Goal: Task Accomplishment & Management: Manage account settings

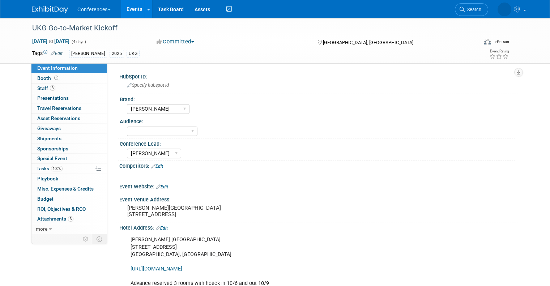
select select "[PERSON_NAME]"
select select "Stephanie"
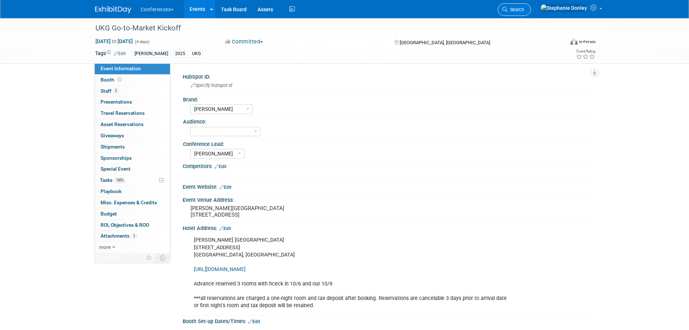
click at [524, 12] on span "Search" at bounding box center [516, 9] width 17 height 5
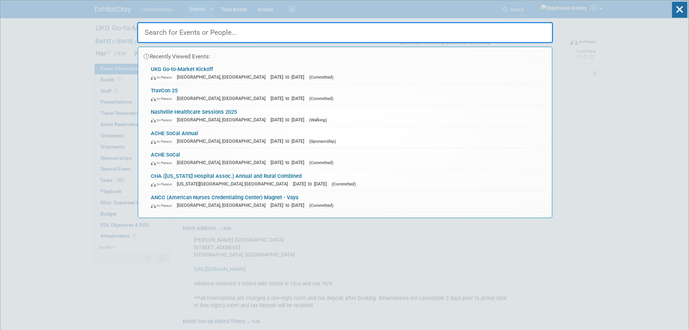
click at [332, 30] on input "text" at bounding box center [345, 32] width 416 height 21
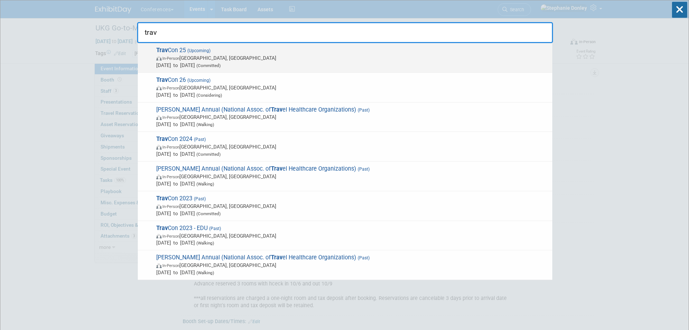
type input "trav"
click at [181, 54] on span "Trav Con 25 (Upcoming) In-Person Las Vegas, NV Sep 21, 2025 to Sep 24, 2025 (Co…" at bounding box center [351, 58] width 395 height 22
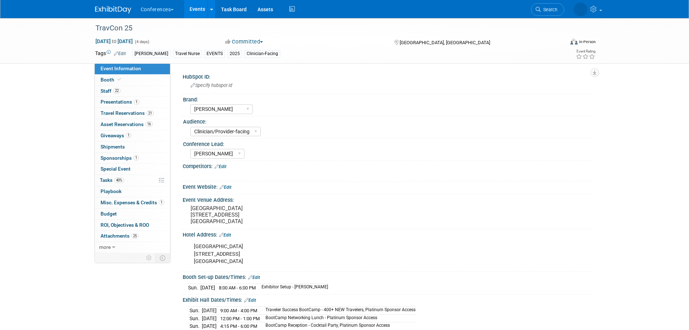
select select "[PERSON_NAME]"
select select "Clinician/Provider-facing"
select select "Stephanie"
click at [109, 80] on span "Booth" at bounding box center [112, 80] width 22 height 6
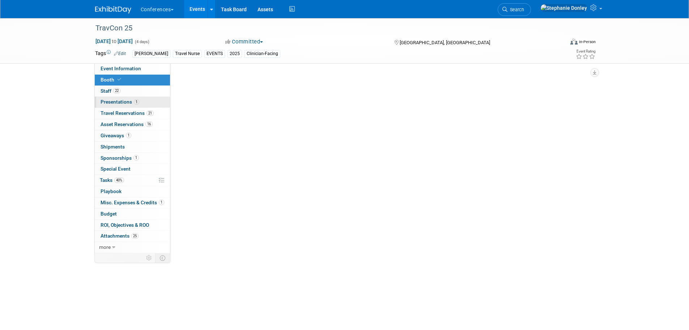
select select "20'x20'"
select select "Yes"
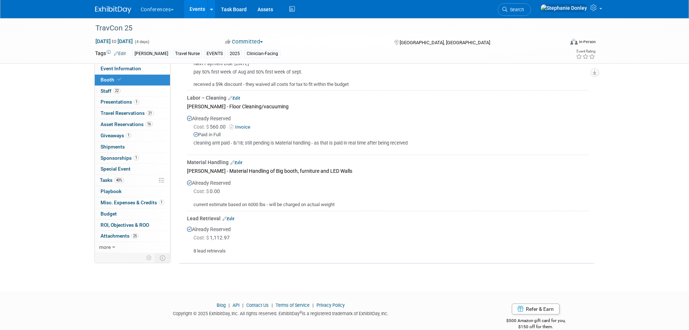
scroll to position [519, 0]
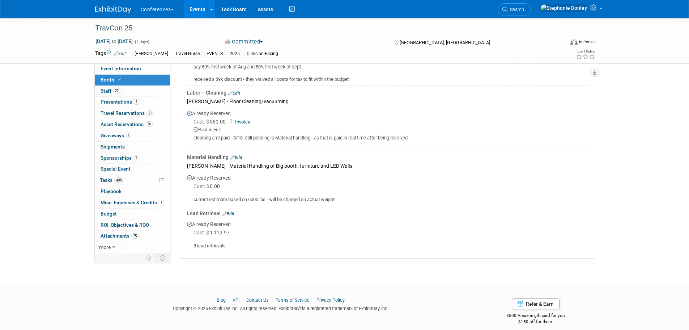
click at [230, 212] on link "Edit" at bounding box center [229, 213] width 12 height 5
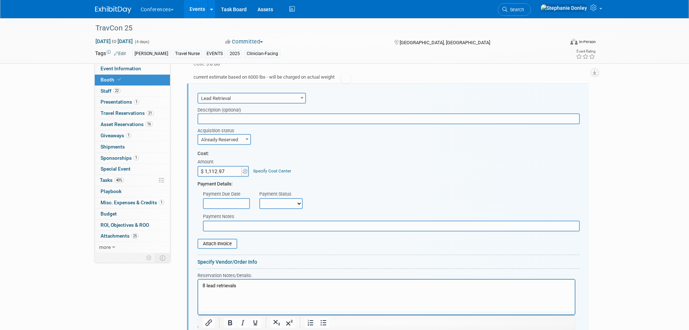
scroll to position [0, 0]
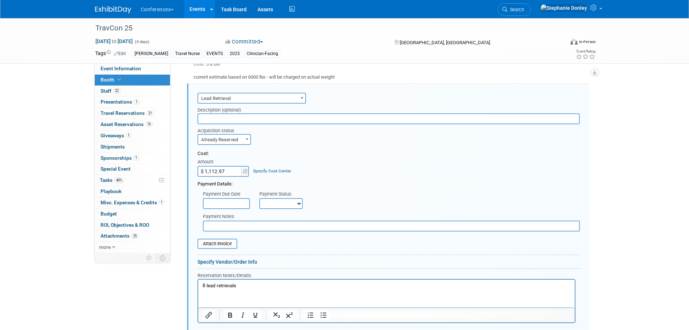
click at [219, 117] on input "text" at bounding box center [389, 118] width 382 height 11
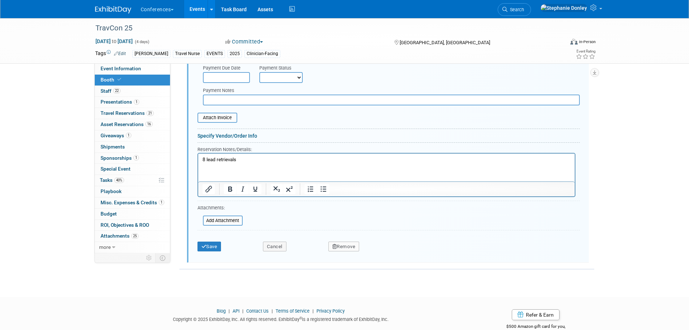
scroll to position [779, 0]
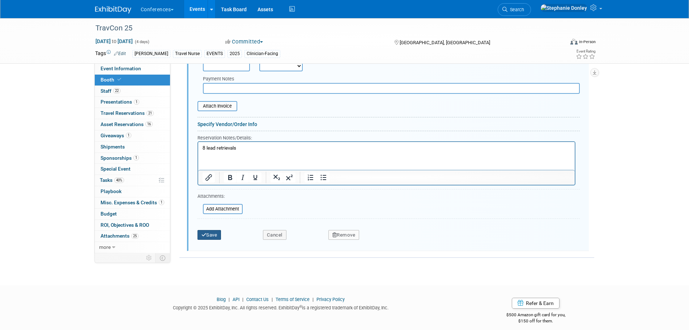
type input "ATS Lead Retrievals"
click at [200, 231] on button "Save" at bounding box center [210, 235] width 24 height 10
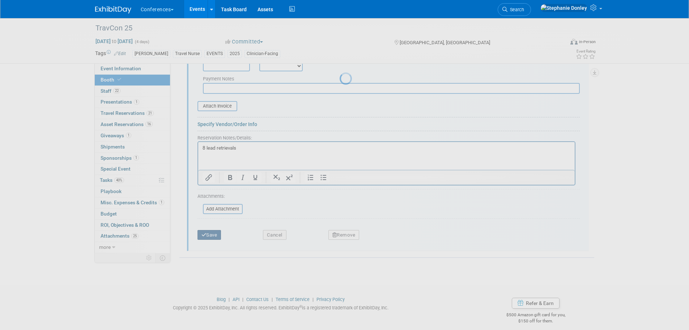
scroll to position [534, 0]
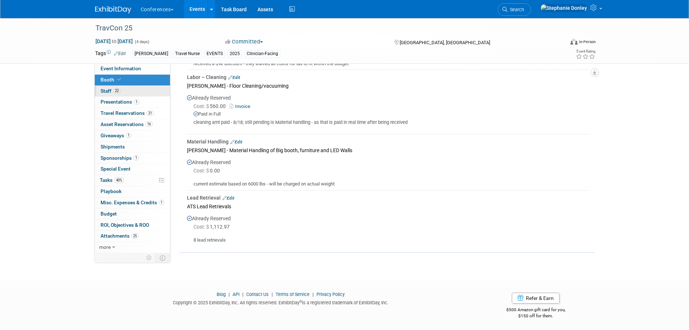
click at [105, 92] on span "Staff 22" at bounding box center [111, 91] width 20 height 6
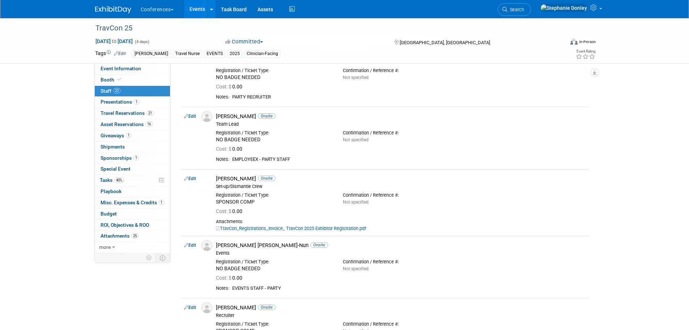
scroll to position [0, 0]
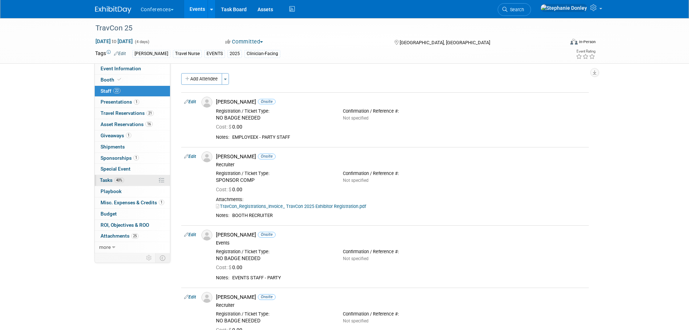
click at [135, 179] on link "40% Tasks 40%" at bounding box center [132, 180] width 75 height 11
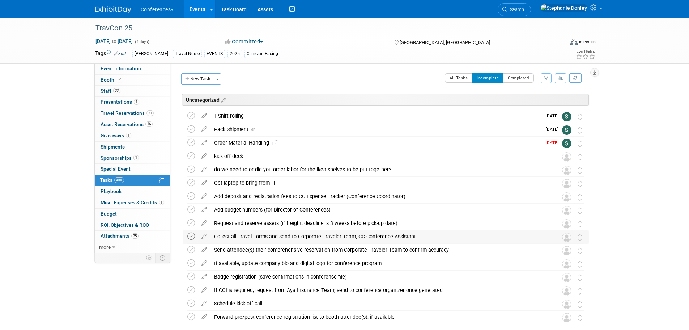
click at [189, 236] on icon at bounding box center [191, 236] width 8 height 8
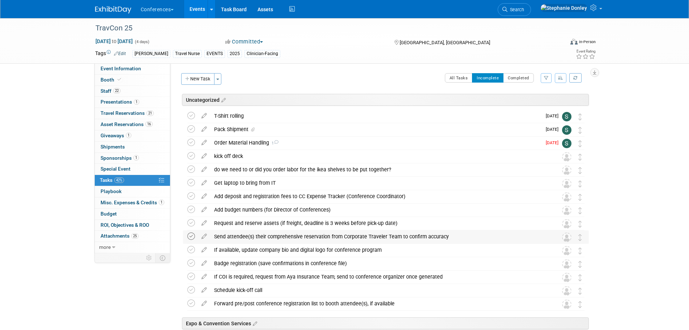
click at [191, 237] on icon at bounding box center [191, 236] width 8 height 8
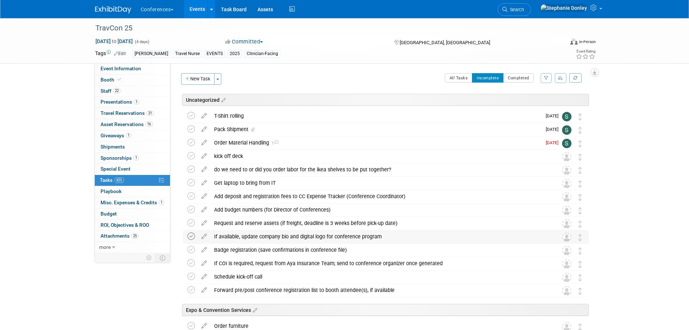
click at [192, 235] on icon at bounding box center [191, 236] width 8 height 8
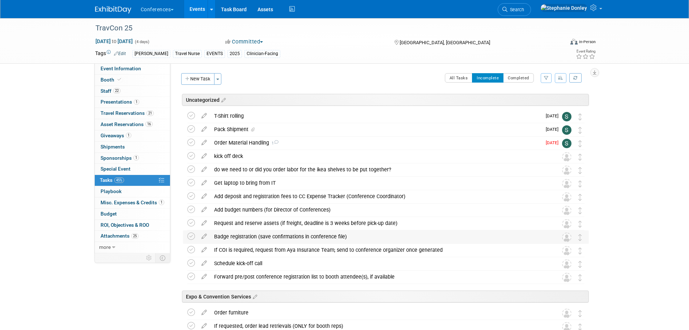
click at [232, 237] on div "Badge registration (save confirmations in conference file)" at bounding box center [379, 236] width 337 height 12
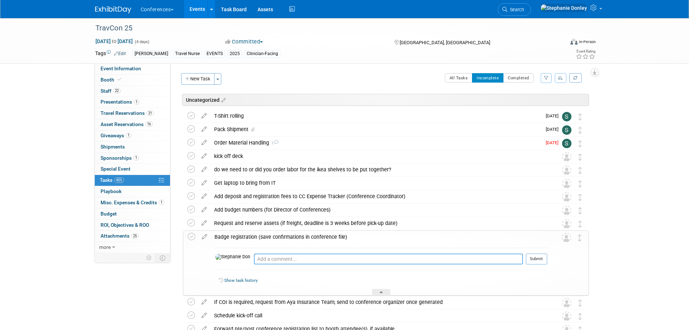
click at [254, 261] on textarea at bounding box center [388, 258] width 269 height 11
type textarea "sophie registered all reps who need badges"
click at [539, 261] on button "Submit" at bounding box center [536, 258] width 21 height 11
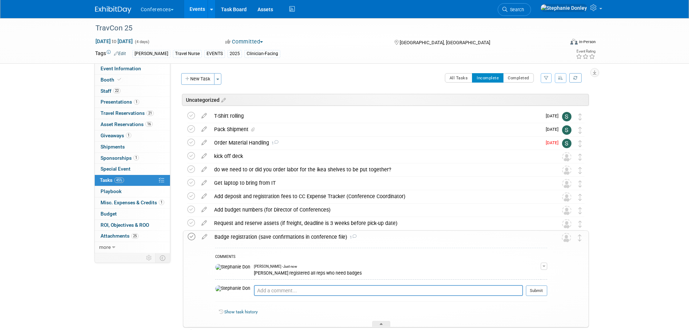
click at [190, 237] on icon at bounding box center [192, 237] width 8 height 8
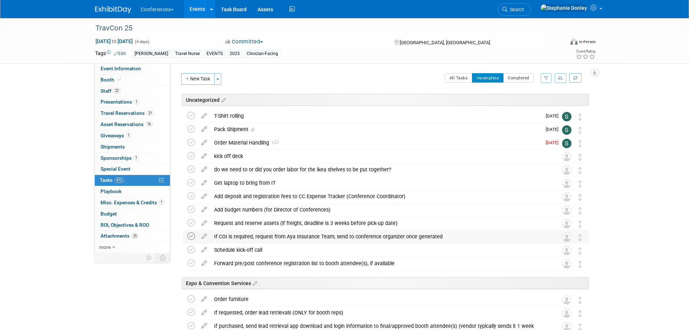
click at [192, 237] on icon at bounding box center [191, 236] width 8 height 8
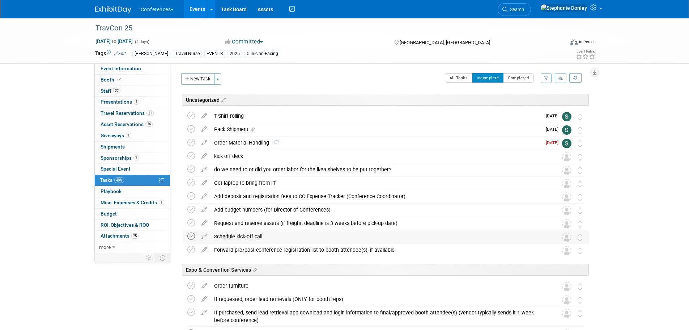
click at [191, 235] on icon at bounding box center [191, 236] width 8 height 8
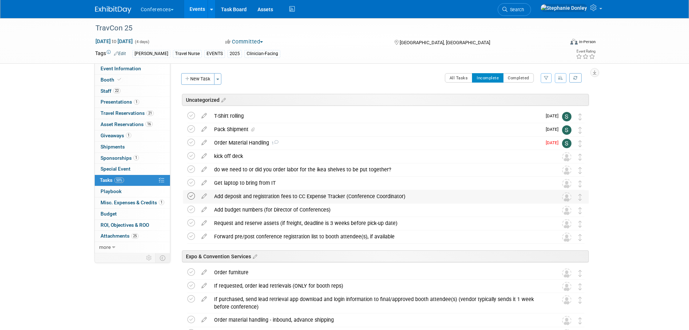
click at [191, 196] on icon at bounding box center [191, 196] width 8 height 8
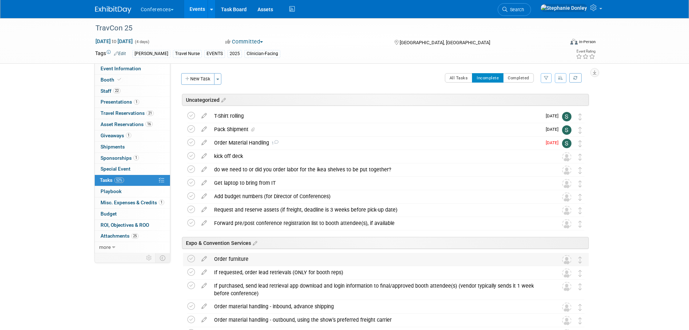
click at [226, 259] on div "Order furniture" at bounding box center [379, 259] width 337 height 12
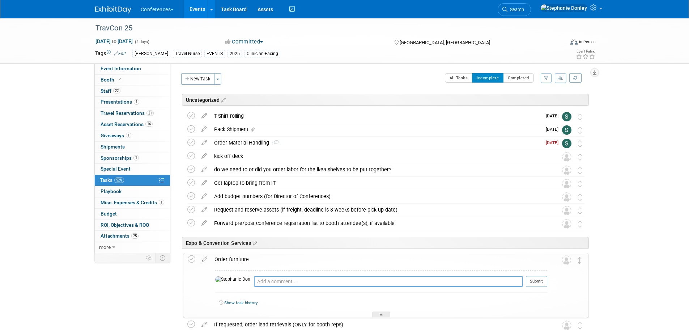
click at [254, 282] on textarea at bounding box center [388, 281] width 269 height 11
type textarea "coming from Metro"
click at [533, 281] on button "Submit" at bounding box center [536, 281] width 21 height 11
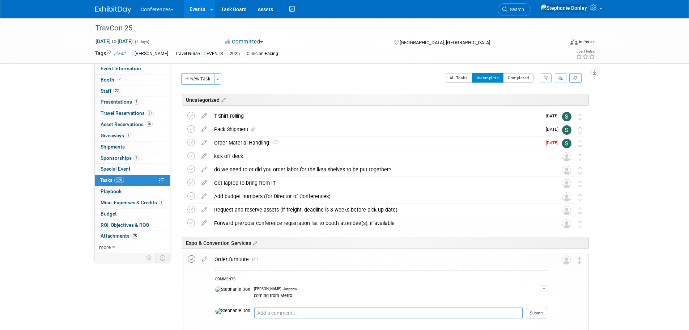
click at [191, 257] on icon at bounding box center [192, 259] width 8 height 8
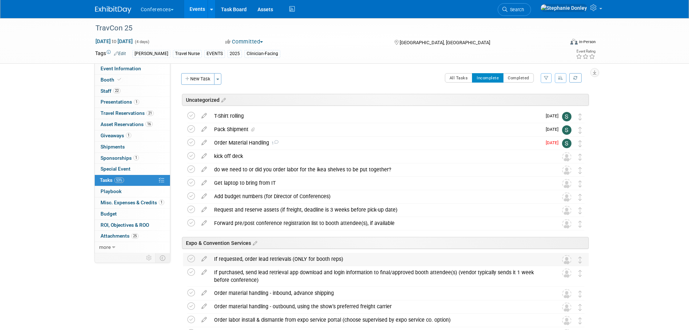
click at [270, 259] on div "If requested, order lead retrievals (ONLY for booth reps)" at bounding box center [379, 259] width 337 height 12
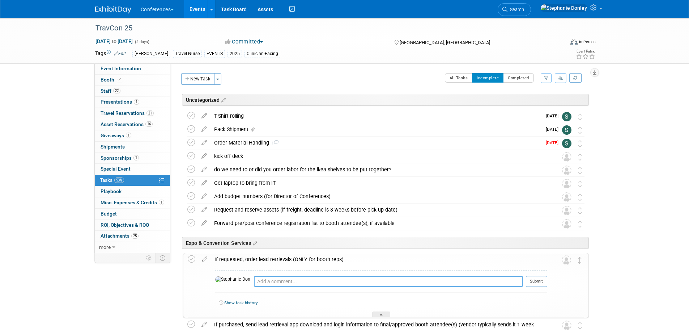
click at [274, 282] on textarea at bounding box center [388, 281] width 269 height 11
click at [254, 281] on textarea "spohie ordered 8" at bounding box center [388, 281] width 269 height 11
type textarea "sophie ordered 8"
click at [540, 280] on button "Submit" at bounding box center [536, 281] width 21 height 11
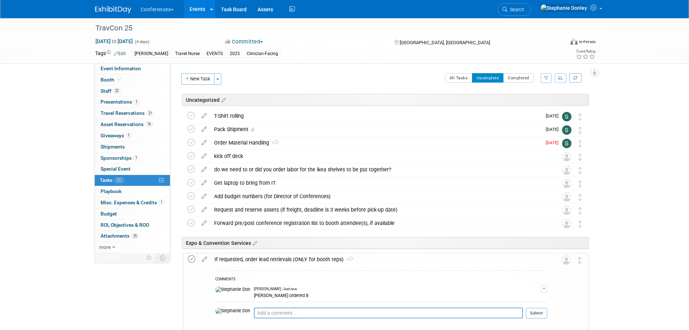
click at [190, 259] on icon at bounding box center [192, 259] width 8 height 8
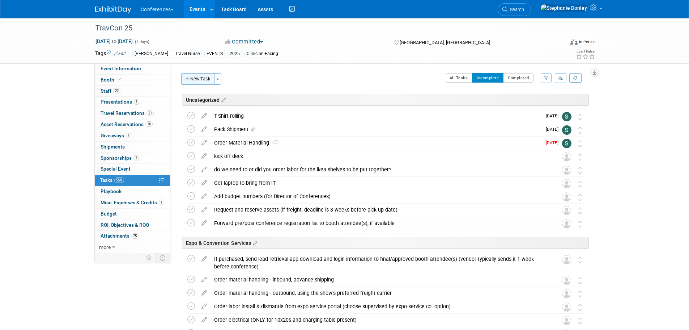
click at [199, 80] on button "New Task" at bounding box center [197, 79] width 33 height 12
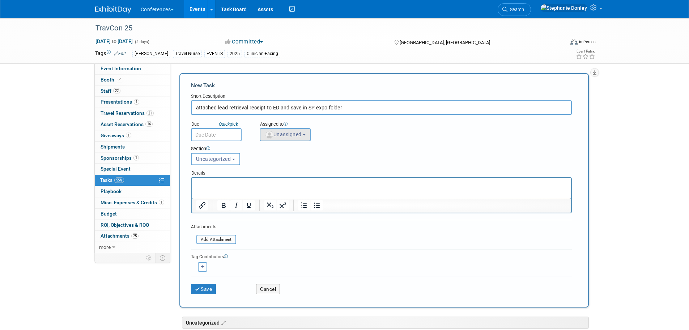
type input "attached lead retrieval receipt to ED and save in SP expo folder"
click at [279, 134] on span "Unassigned" at bounding box center [283, 134] width 37 height 6
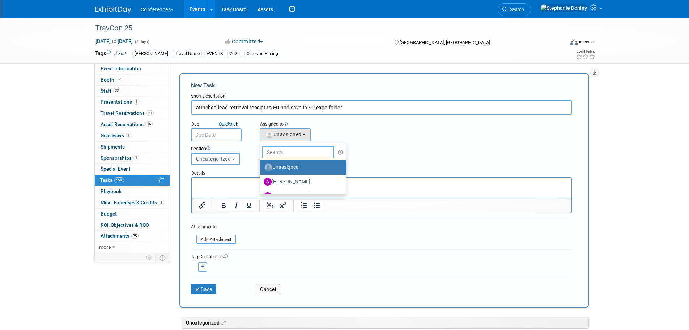
click at [290, 150] on input "text" at bounding box center [298, 152] width 72 height 12
type input "sop"
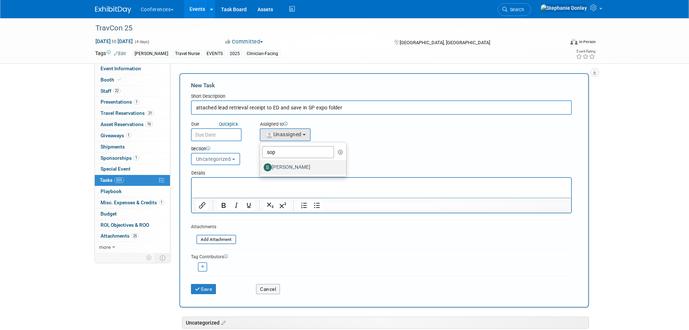
click at [293, 166] on label "[PERSON_NAME]" at bounding box center [302, 167] width 76 height 12
click at [261, 166] on input "[PERSON_NAME]" at bounding box center [259, 166] width 5 height 5
select select "a9d03f23-9900-4d84-867c-673ace9463de"
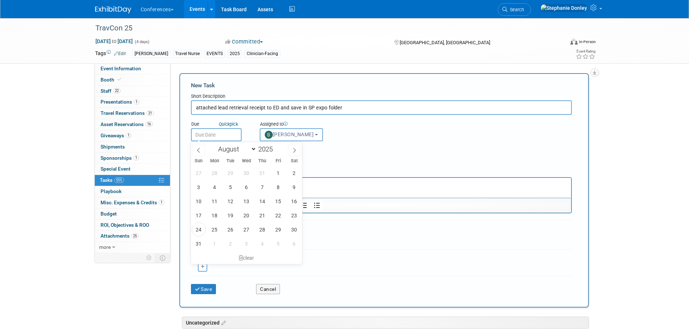
click at [217, 133] on input "text" at bounding box center [216, 134] width 51 height 13
click at [246, 228] on span "27" at bounding box center [247, 229] width 14 height 14
type input "Aug 27, 2025"
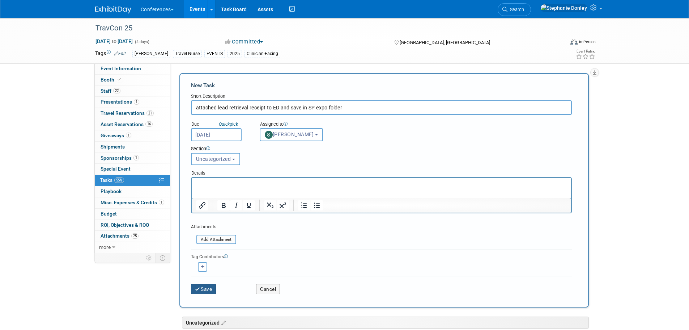
click at [203, 290] on button "Save" at bounding box center [203, 289] width 25 height 10
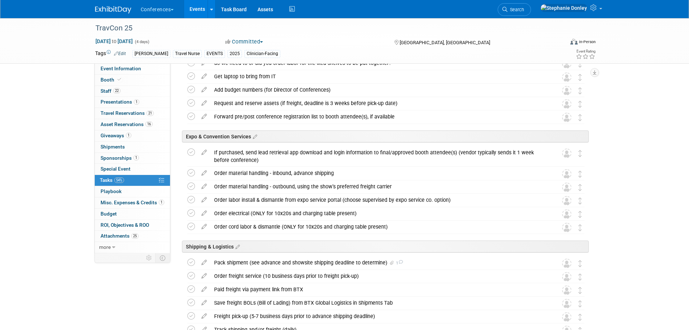
scroll to position [121, 0]
click at [238, 187] on div "Order material handling - outbound, using the show’s preferred freight carrier" at bounding box center [379, 185] width 337 height 12
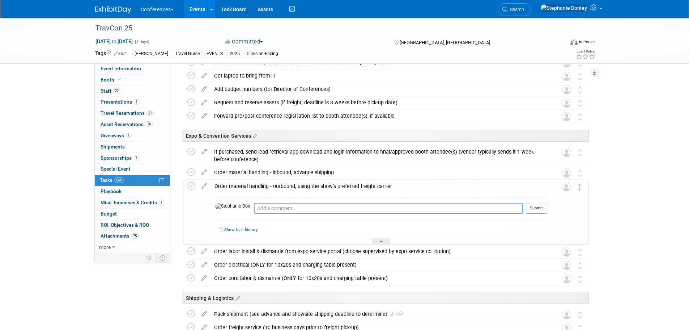
click at [257, 208] on textarea at bounding box center [388, 208] width 269 height 11
type textarea "pre -ordered - will be charged on actual"
click at [540, 209] on button "Submit" at bounding box center [536, 208] width 21 height 11
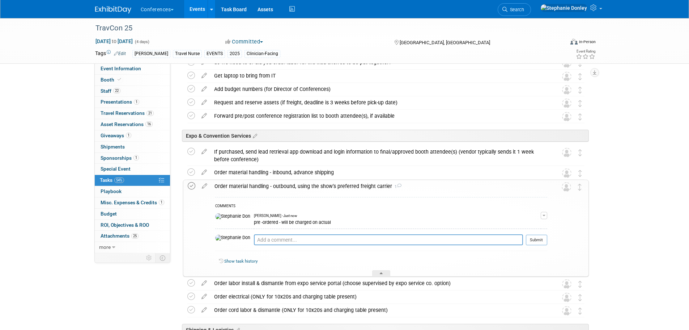
click at [191, 185] on icon at bounding box center [192, 186] width 8 height 8
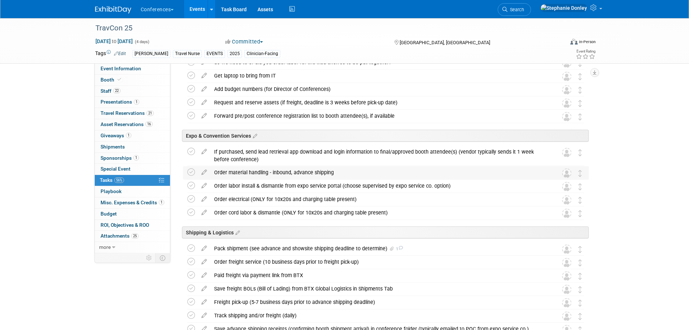
click at [239, 173] on div "Order material handling - inbound, advance shipping" at bounding box center [379, 172] width 337 height 12
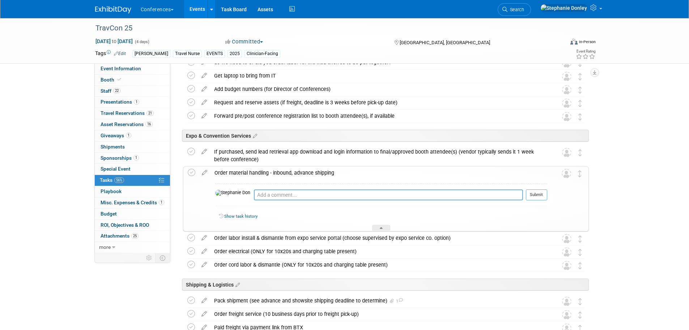
click at [254, 198] on textarea at bounding box center [388, 194] width 269 height 11
type textarea "pre-ordered - will be charged on actual"
click at [542, 199] on button "Submit" at bounding box center [536, 194] width 21 height 11
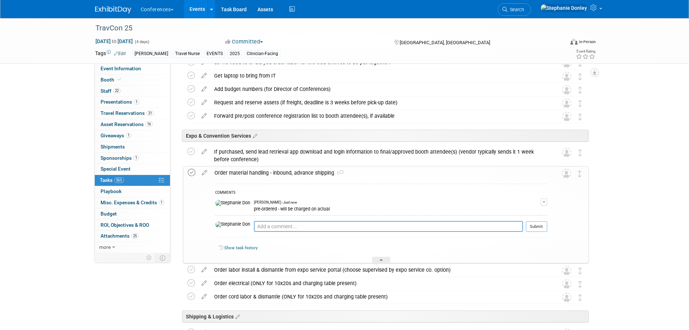
click at [189, 169] on icon at bounding box center [192, 173] width 8 height 8
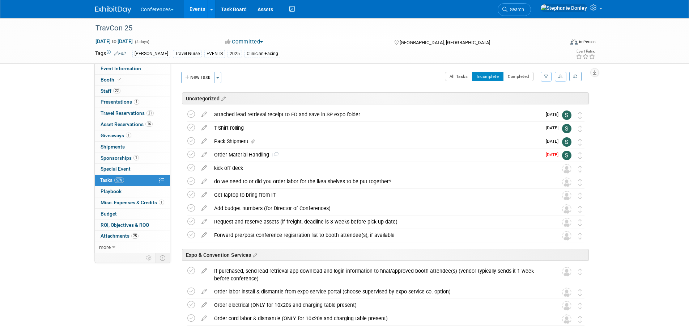
scroll to position [0, 0]
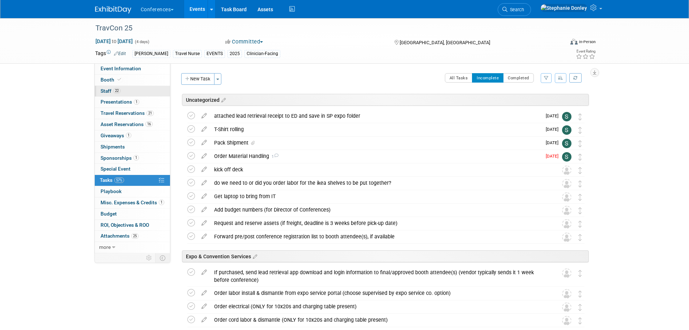
click at [108, 89] on span "Staff 22" at bounding box center [111, 91] width 20 height 6
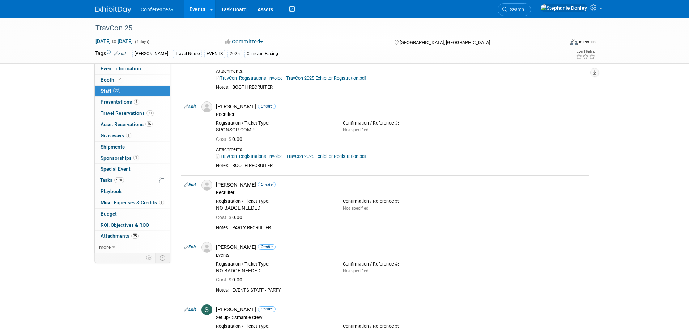
scroll to position [1154, 0]
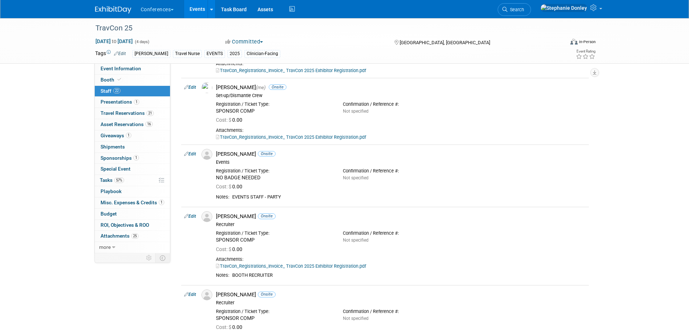
click at [681, 47] on div "TravCon 25 Sep 21, 2025 to Sep 24, 2025 (4 days) Sep 21, 2025 to Sep 24, 2025 C…" at bounding box center [344, 41] width 689 height 46
click at [198, 6] on link "Events" at bounding box center [197, 9] width 26 height 18
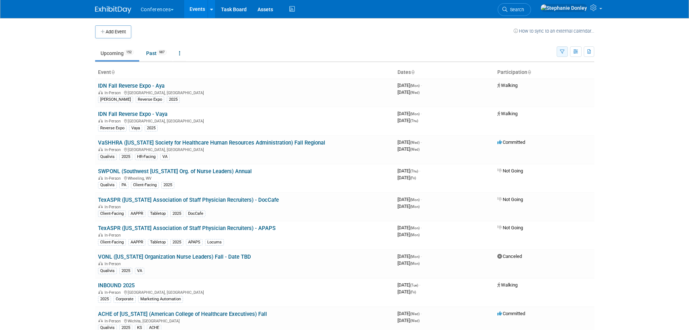
click at [564, 50] on icon "button" at bounding box center [562, 52] width 5 height 5
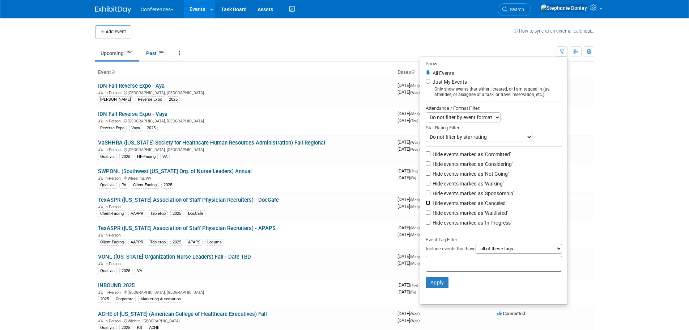
click at [426, 205] on input "Hide events marked as 'Canceled'" at bounding box center [428, 202] width 5 height 5
checkbox input "true"
click at [426, 174] on input "Hide events marked as 'Not Going'" at bounding box center [428, 173] width 5 height 5
checkbox input "true"
click at [459, 263] on input "text" at bounding box center [458, 262] width 58 height 7
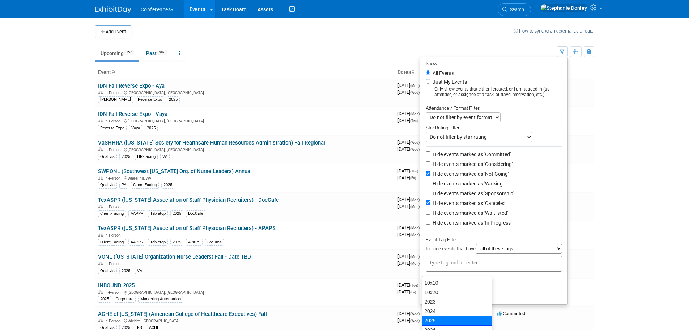
click at [436, 317] on div "2025" at bounding box center [457, 320] width 70 height 10
type input "2025"
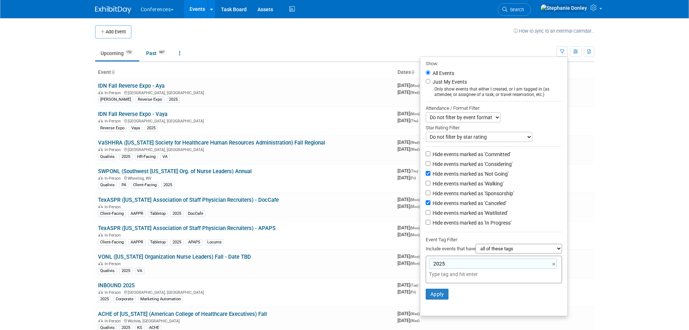
click at [448, 278] on input "text" at bounding box center [479, 273] width 101 height 7
type input "ay"
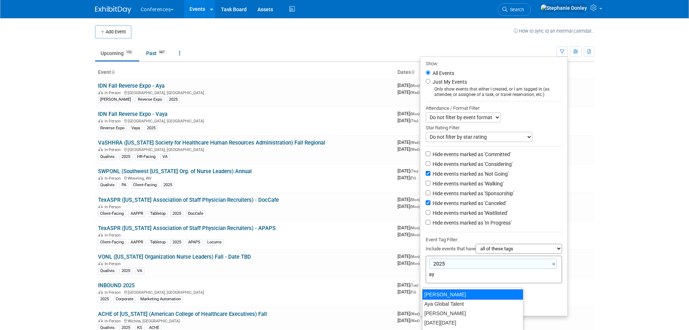
click at [428, 293] on div "[PERSON_NAME]" at bounding box center [472, 294] width 101 height 10
type input "2025, Aya"
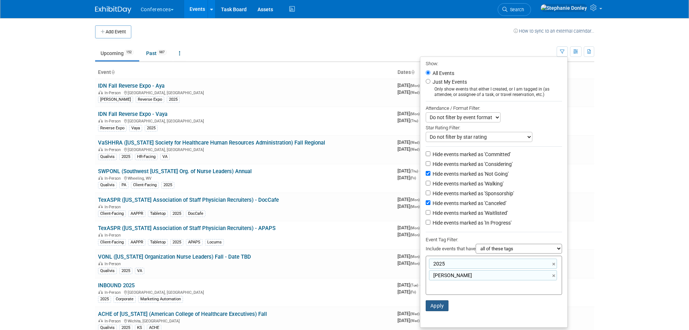
click at [431, 310] on button "Apply" at bounding box center [437, 305] width 23 height 11
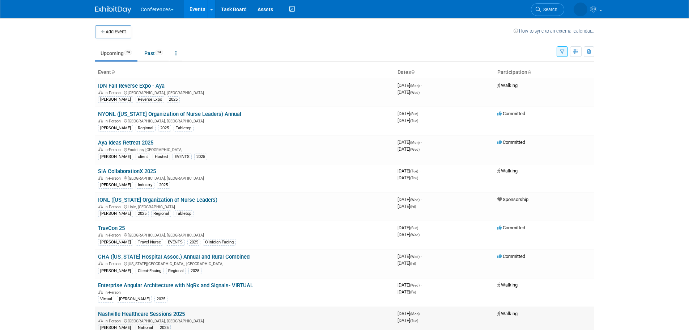
click at [153, 315] on link "Nashville Healthcare Sessions 2025" at bounding box center [141, 313] width 87 height 7
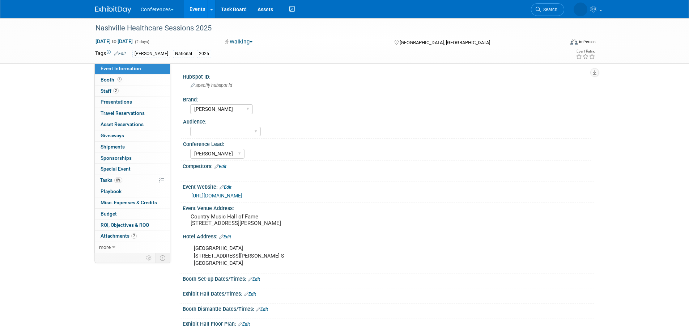
select select "[PERSON_NAME]"
click at [255, 131] on select "Client-facing Clinician/Provider-facing Both N/a" at bounding box center [225, 132] width 71 height 10
select select "Client-facing"
click at [190, 127] on select "Client-facing Clinician/Provider-facing Both N/a" at bounding box center [225, 132] width 71 height 10
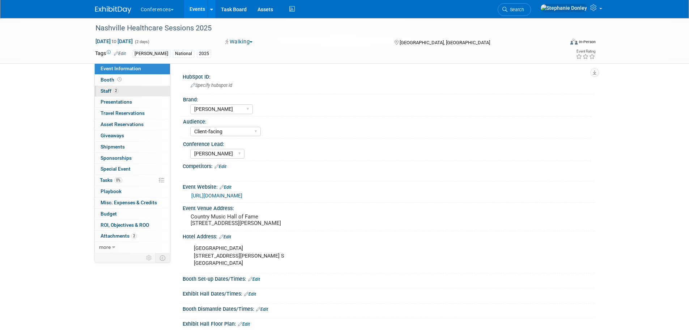
click at [138, 91] on link "2 Staff 2" at bounding box center [132, 91] width 75 height 11
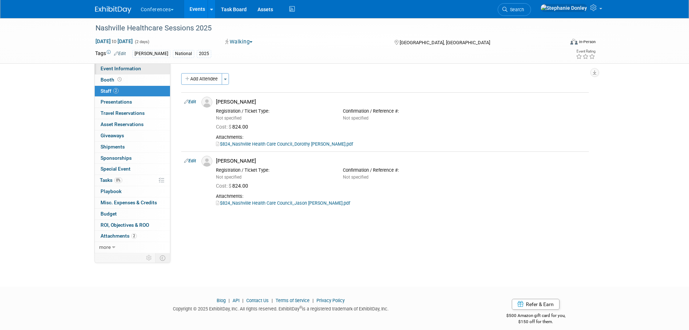
click at [114, 71] on link "Event Information" at bounding box center [132, 68] width 75 height 11
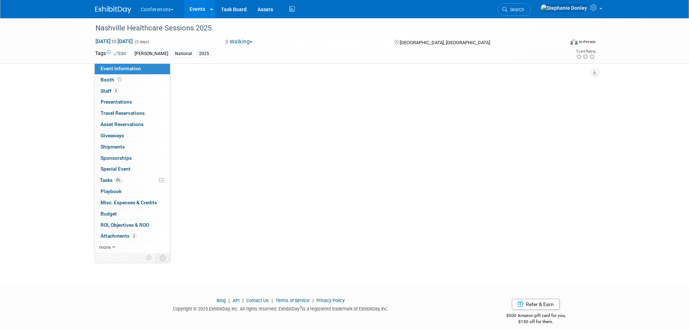
select select "[PERSON_NAME]"
select select "Client-facing"
select select "[PERSON_NAME]"
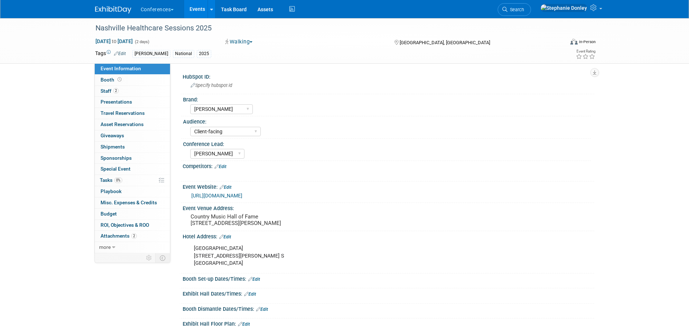
click at [220, 257] on div "Omni Nashville Hotel 250 Rep. John Lewis Way S Nashville, TN 37203" at bounding box center [352, 255] width 326 height 29
drag, startPoint x: 241, startPoint y: 270, endPoint x: 192, endPoint y: 254, distance: 51.7
click at [192, 254] on div "Omni Nashville Hotel 250 Rep. John Lewis Way S Nashville, TN 37203" at bounding box center [352, 255] width 326 height 29
copy div "Omni Nashville Hotel 250 Rep. John Lewis Way S Nashville, TN 37203"
click at [242, 226] on pre "Country Music Hall of Fame 222 Rep. John Lewis Way S Nashville, TN 37201" at bounding box center [269, 219] width 156 height 13
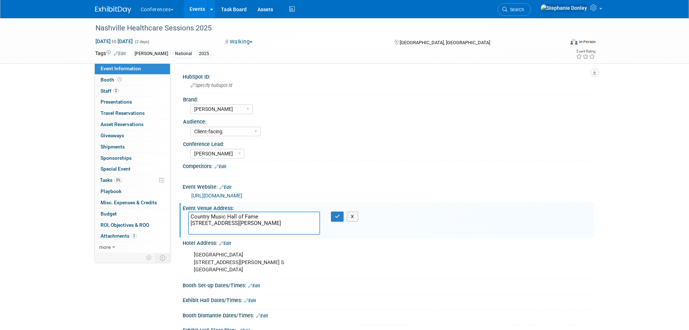
drag, startPoint x: 242, startPoint y: 228, endPoint x: 183, endPoint y: 215, distance: 60.6
click at [183, 215] on div "Country Music Hall of Fame 222 Rep. John Lewis Way S Nashville, TN 37201" at bounding box center [254, 222] width 143 height 23
click at [428, 250] on div "Omni Nashville Hotel 250 Rep. John Lewis Way S Nashville, TN 37203" at bounding box center [352, 262] width 326 height 29
click at [337, 217] on icon "button" at bounding box center [337, 216] width 5 height 5
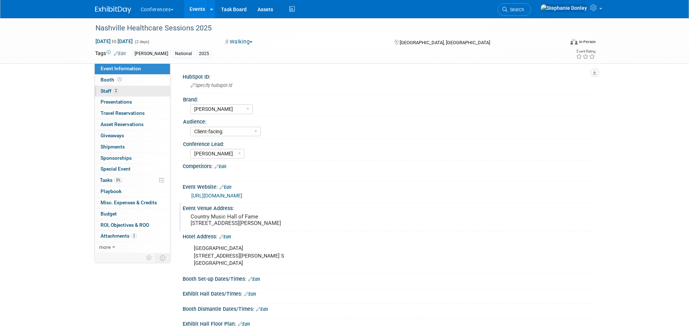
click at [102, 91] on span "Staff 2" at bounding box center [110, 91] width 18 height 6
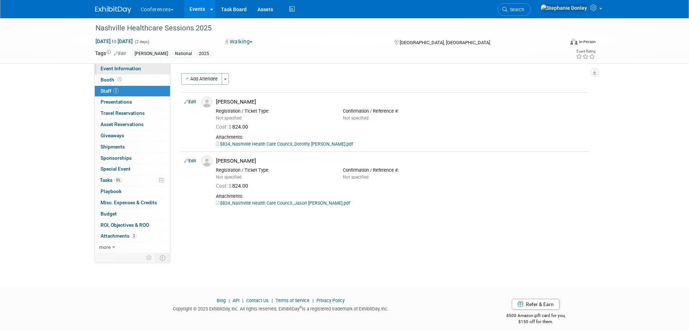
click at [121, 67] on span "Event Information" at bounding box center [121, 68] width 41 height 6
select select "[PERSON_NAME]"
select select "Client-facing"
select select "[PERSON_NAME]"
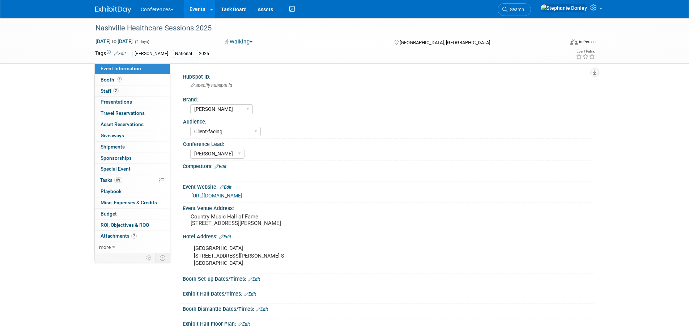
click at [242, 196] on link "https://nashvillehealthcaresessions.com/" at bounding box center [216, 196] width 51 height 6
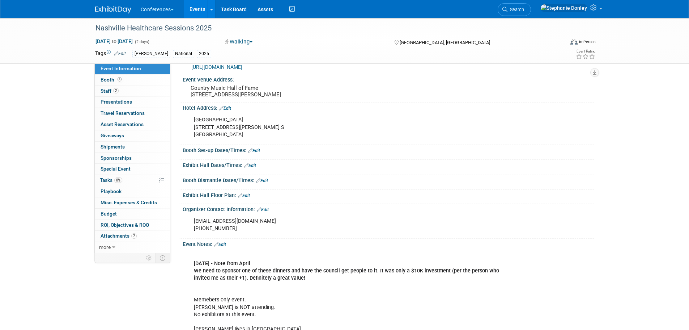
scroll to position [143, 0]
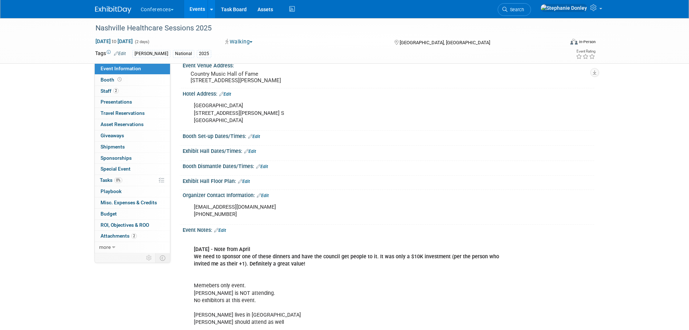
click at [254, 154] on link "Edit" at bounding box center [250, 151] width 12 height 5
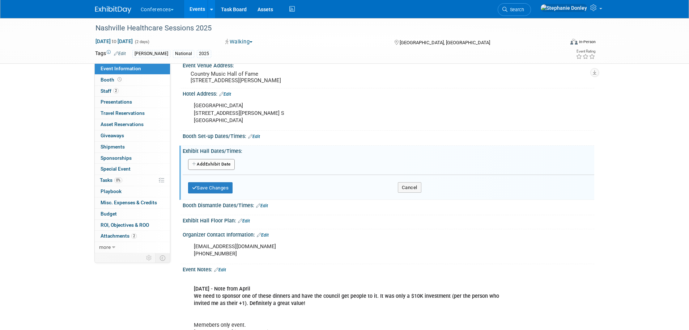
click at [212, 170] on button "Add Another Exhibit Date" at bounding box center [211, 164] width 47 height 11
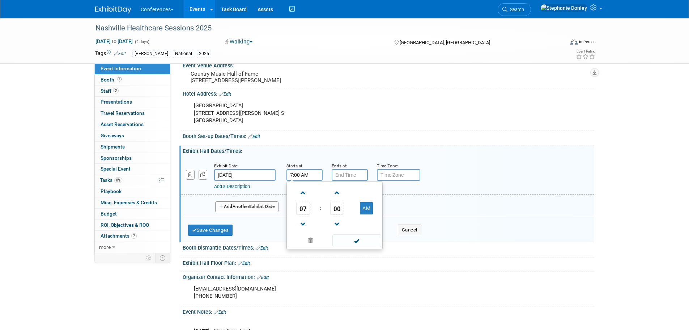
click at [294, 181] on input "7:00 AM" at bounding box center [305, 175] width 36 height 12
click at [303, 198] on span at bounding box center [303, 192] width 13 height 13
type input "8:00 AM"
click at [337, 214] on span "00" at bounding box center [337, 208] width 14 height 13
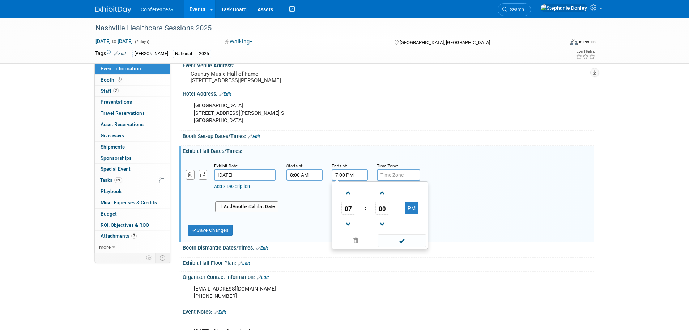
click at [337, 181] on input "7:00 PM" at bounding box center [350, 175] width 36 height 12
click at [347, 199] on span at bounding box center [348, 192] width 13 height 13
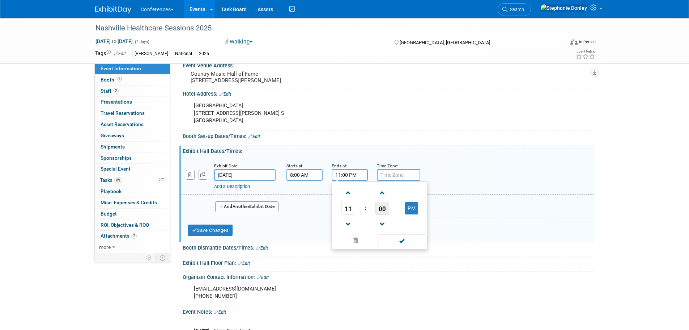
click at [381, 215] on span "00" at bounding box center [383, 208] width 14 height 13
click at [392, 218] on td "30" at bounding box center [391, 213] width 23 height 20
click at [411, 214] on button "PM" at bounding box center [411, 208] width 13 height 12
type input "11:30 AM"
click at [237, 189] on link "Add a Description" at bounding box center [232, 185] width 36 height 5
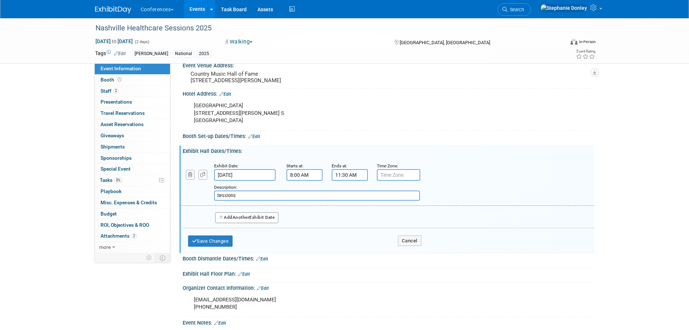
type input "Sessions"
click at [241, 220] on span "Another" at bounding box center [241, 217] width 17 height 5
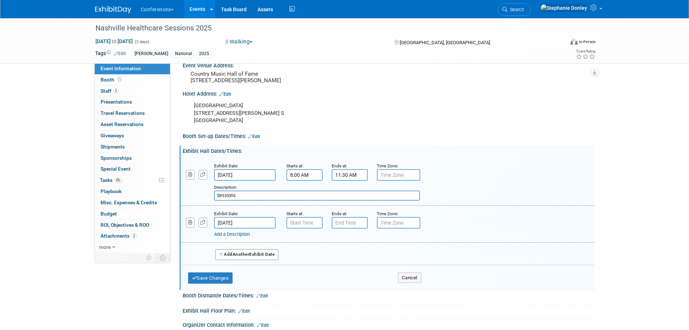
click at [248, 228] on input "Sep 30, 2025" at bounding box center [245, 223] width 62 height 12
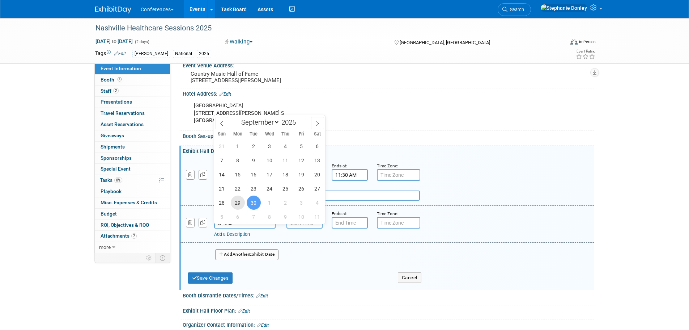
click at [237, 204] on span "29" at bounding box center [238, 202] width 14 height 14
type input "Sep 29, 2025"
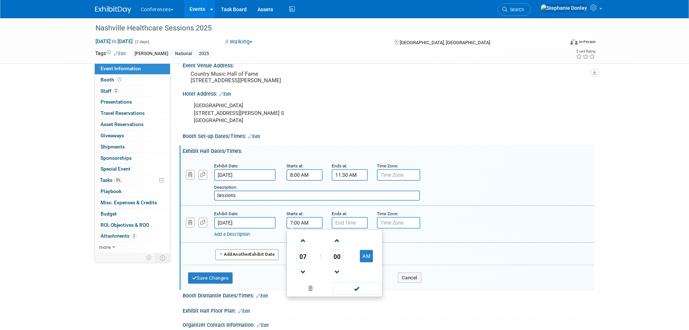
click at [297, 228] on input "7:00 AM" at bounding box center [305, 223] width 36 height 12
click at [305, 245] on span at bounding box center [303, 240] width 13 height 13
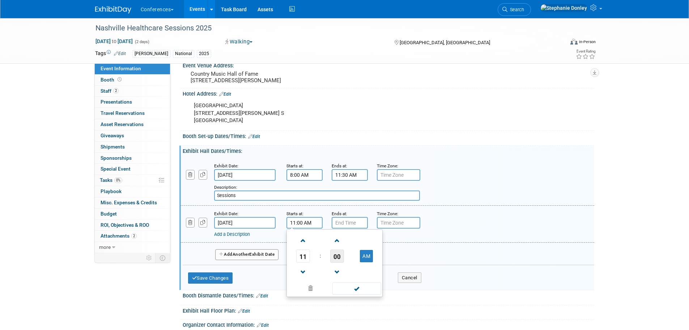
click at [339, 262] on span "00" at bounding box center [337, 255] width 14 height 13
click at [348, 267] on td "30" at bounding box center [346, 260] width 23 height 20
type input "11:30 AM"
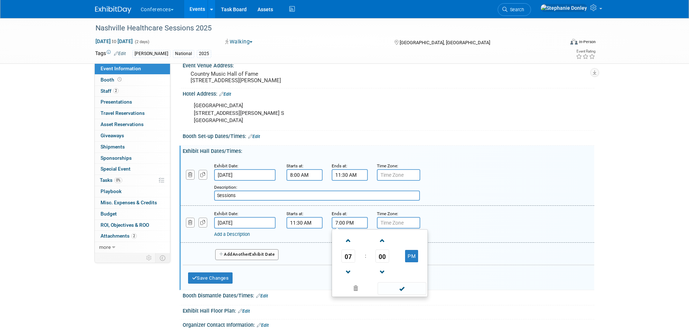
click at [338, 228] on input "7:00 PM" at bounding box center [350, 223] width 36 height 12
click at [349, 278] on span at bounding box center [348, 272] width 13 height 13
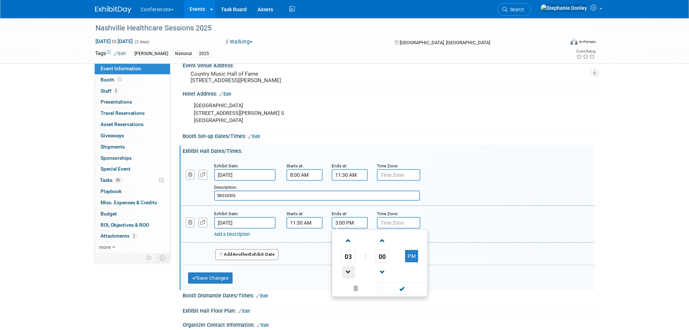
click at [349, 278] on span at bounding box center [348, 272] width 13 height 13
type input "1:00 PM"
click at [246, 237] on link "Add a Description" at bounding box center [232, 233] width 36 height 5
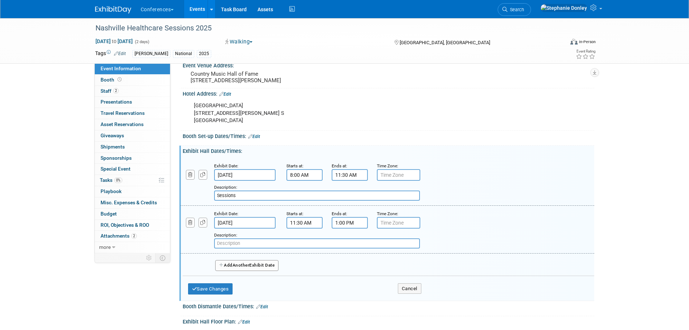
click at [234, 248] on input "text" at bounding box center [317, 243] width 206 height 10
type input "Networking Lunch"
click at [240, 271] on button "Add Another Exhibit Date" at bounding box center [247, 265] width 64 height 11
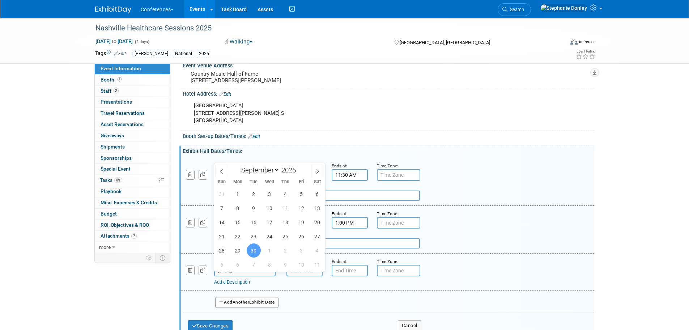
click at [249, 276] on input "Sep 30, 2025" at bounding box center [245, 271] width 62 height 12
click at [236, 249] on span "29" at bounding box center [238, 250] width 14 height 14
type input "Sep 29, 2025"
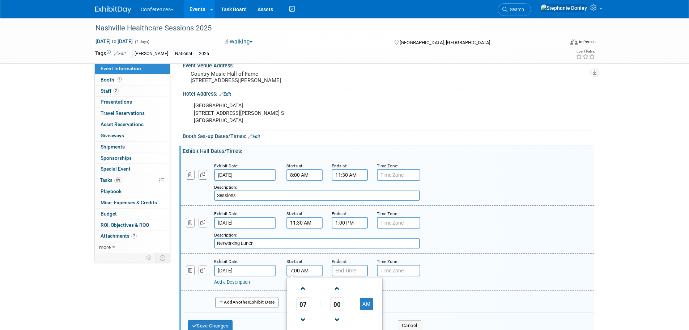
click at [297, 275] on input "7:00 AM" at bounding box center [305, 271] width 36 height 12
click at [303, 291] on span at bounding box center [303, 288] width 13 height 13
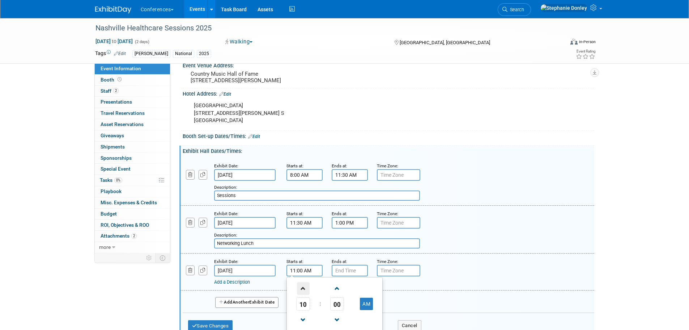
click at [303, 291] on span at bounding box center [303, 288] width 13 height 13
type input "1:00 PM"
click at [348, 276] on input "7:00 PM" at bounding box center [350, 271] width 36 height 12
click at [350, 322] on span at bounding box center [348, 319] width 13 height 13
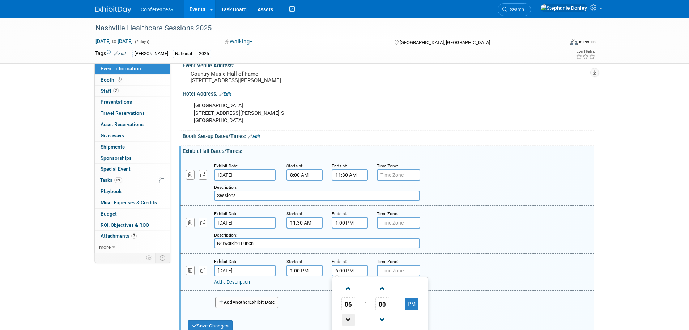
click at [350, 322] on span at bounding box center [348, 319] width 13 height 13
type input "4:00 PM"
click at [239, 284] on link "Add a Description" at bounding box center [232, 281] width 36 height 5
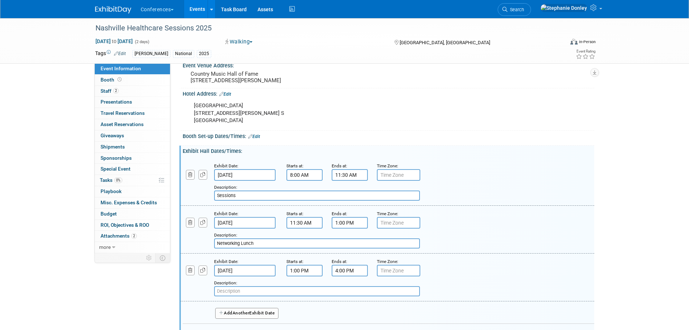
click at [234, 296] on input "text" at bounding box center [317, 291] width 206 height 10
type input "Sessions"
click at [237, 318] on button "Add Another Exhibit Date" at bounding box center [247, 313] width 64 height 11
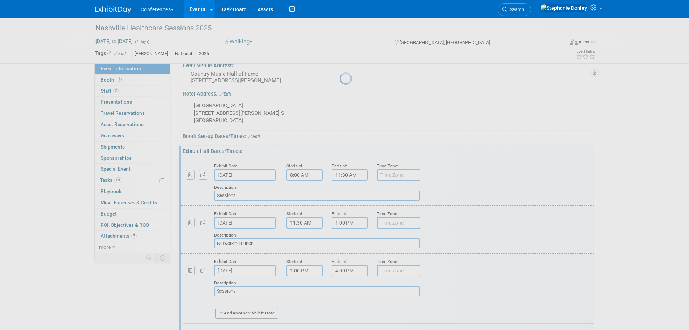
select select "8"
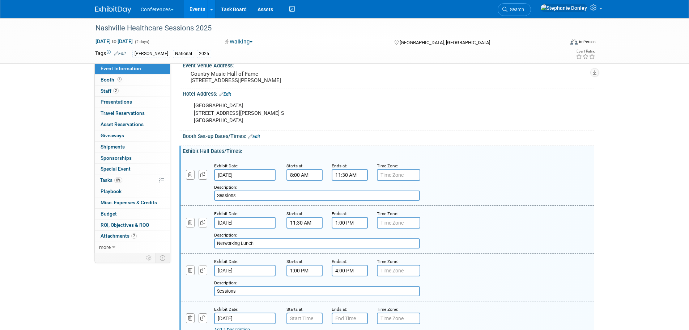
click at [253, 324] on input "Sep 30, 2025" at bounding box center [245, 318] width 62 height 12
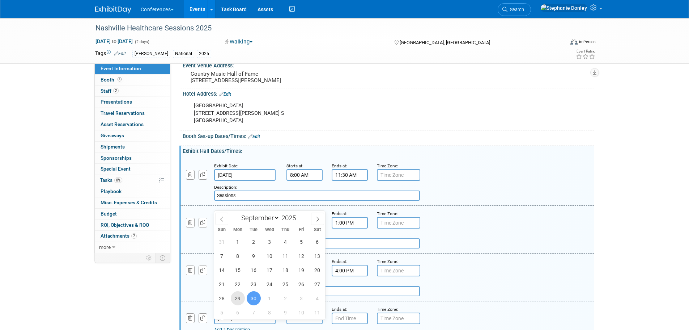
click at [234, 300] on span "29" at bounding box center [238, 298] width 14 height 14
type input "Sep 29, 2025"
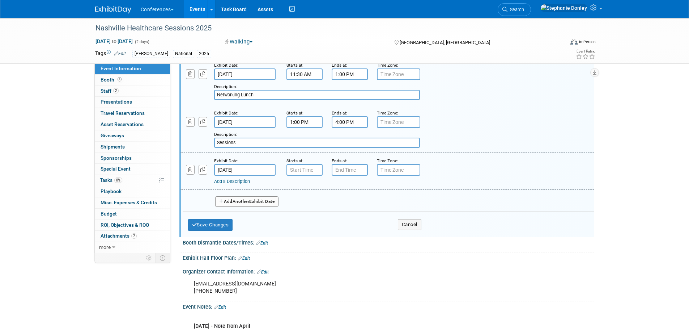
scroll to position [296, 0]
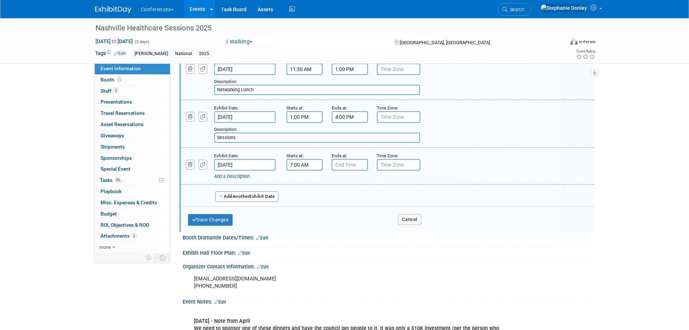
click at [292, 170] on input "7:00 AM" at bounding box center [305, 165] width 36 height 12
click at [303, 220] on span at bounding box center [303, 214] width 13 height 13
click at [367, 204] on button "AM" at bounding box center [366, 198] width 13 height 12
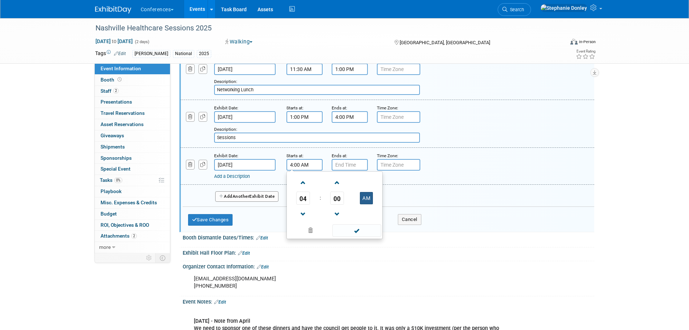
type input "4:00 PM"
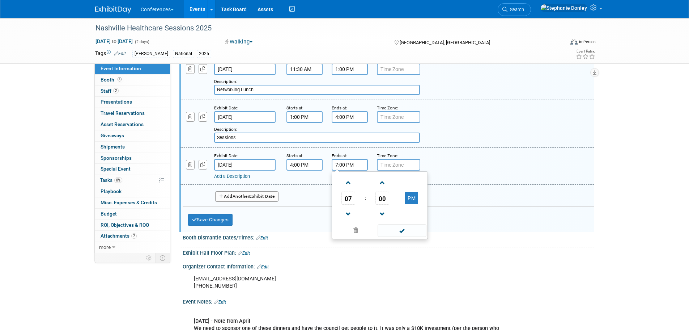
click at [345, 168] on input "7:00 PM" at bounding box center [350, 165] width 36 height 12
click at [347, 218] on span at bounding box center [348, 214] width 13 height 13
type input "6:00 PM"
click at [238, 179] on link "Add a Description" at bounding box center [232, 175] width 36 height 5
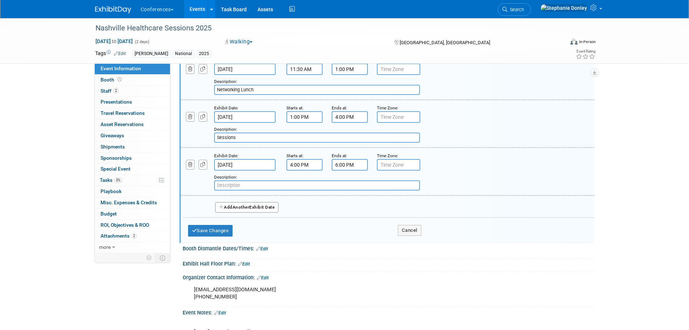
click at [233, 190] on input "text" at bounding box center [317, 185] width 206 height 10
type input "Networking Welcome Reception"
click at [241, 210] on span "Another" at bounding box center [241, 206] width 17 height 5
select select "8"
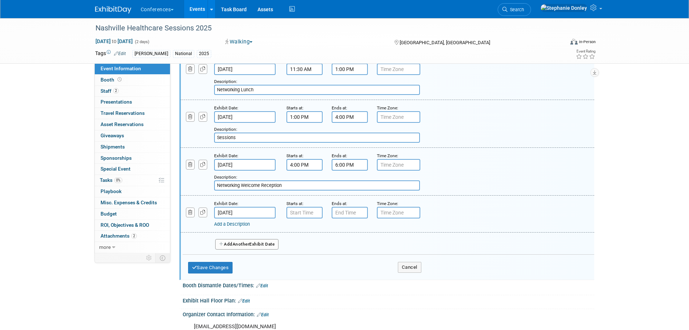
click at [240, 216] on input "Sep 30, 2025" at bounding box center [245, 213] width 62 height 12
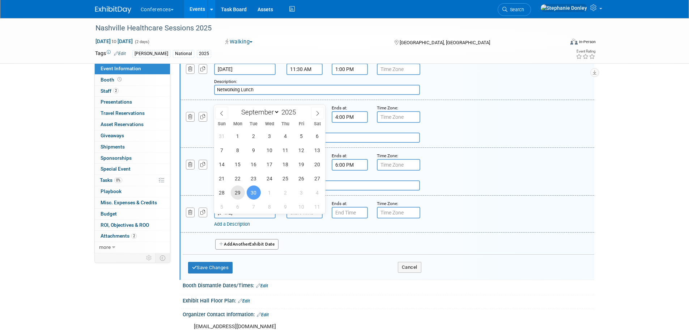
click at [238, 193] on span "29" at bounding box center [238, 192] width 14 height 14
type input "Sep 29, 2025"
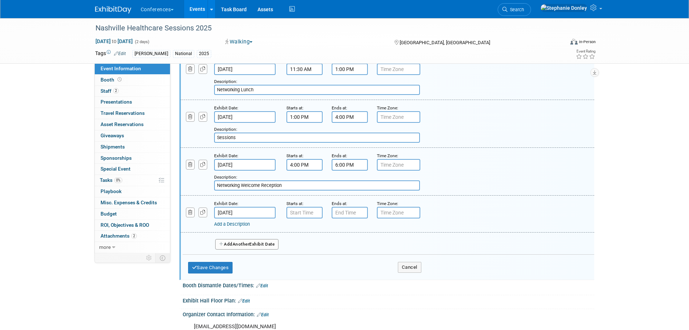
type input "7:00 AM"
click at [299, 218] on input "7:00 AM" at bounding box center [305, 213] width 36 height 12
click at [248, 217] on input "Sep 29, 2025" at bounding box center [245, 213] width 62 height 12
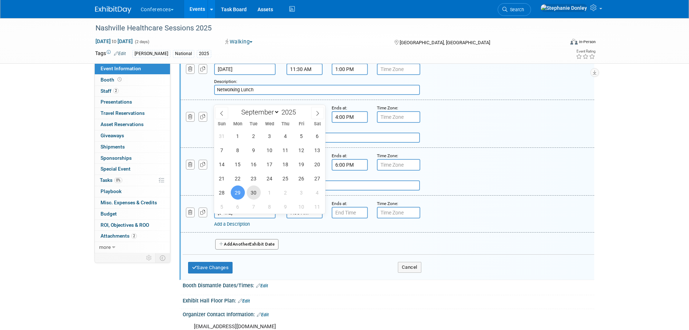
click at [254, 195] on span "30" at bounding box center [254, 192] width 14 height 14
type input "Sep 30, 2025"
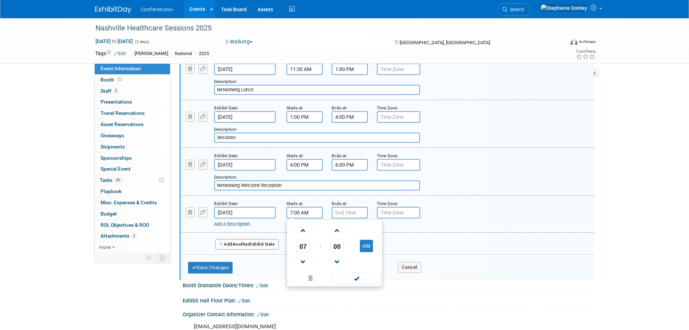
click at [307, 216] on input "7:00 AM" at bounding box center [305, 213] width 36 height 12
click at [304, 237] on span at bounding box center [303, 230] width 13 height 13
type input "8:00 AM"
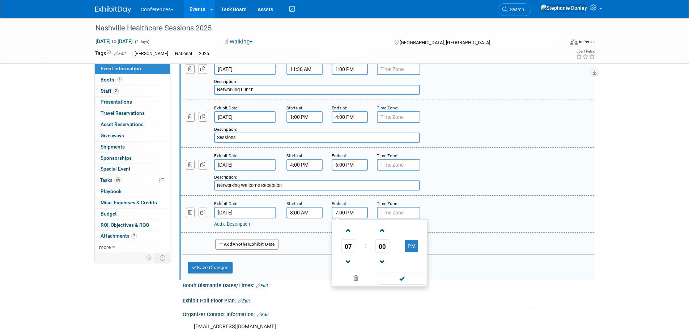
click at [342, 218] on input "7:00 PM" at bounding box center [350, 213] width 36 height 12
click at [348, 237] on span at bounding box center [348, 230] width 13 height 13
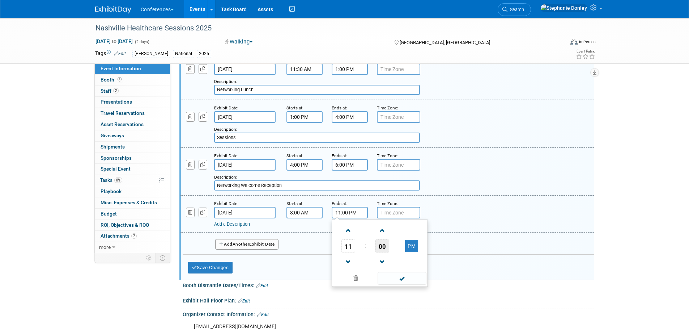
click at [383, 251] on span "00" at bounding box center [383, 245] width 14 height 13
click at [392, 255] on td "30" at bounding box center [391, 250] width 23 height 20
click at [413, 252] on button "PM" at bounding box center [411, 246] width 13 height 12
type input "11:30 AM"
click at [231, 227] on link "Add a Description" at bounding box center [232, 223] width 36 height 5
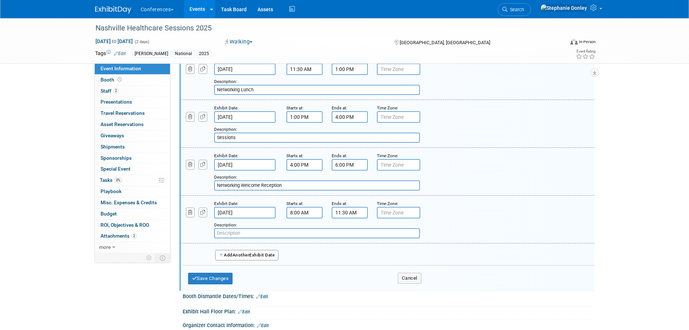
click at [230, 238] on input "text" at bounding box center [317, 233] width 206 height 10
type input "A"
type input "Sessions"
click at [236, 257] on span "Another" at bounding box center [241, 254] width 17 height 5
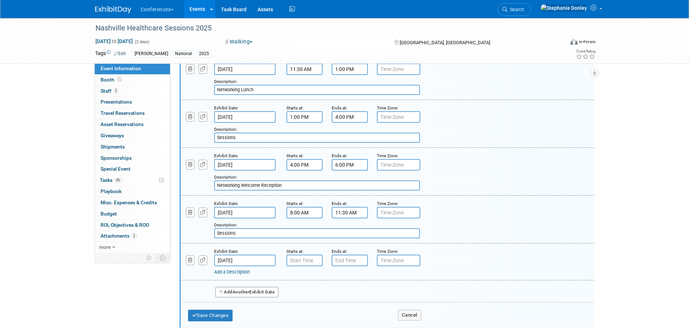
click at [236, 254] on div "Exhibit Date:" at bounding box center [245, 250] width 62 height 7
click at [239, 266] on input "Oct 1, 2025" at bounding box center [245, 260] width 62 height 12
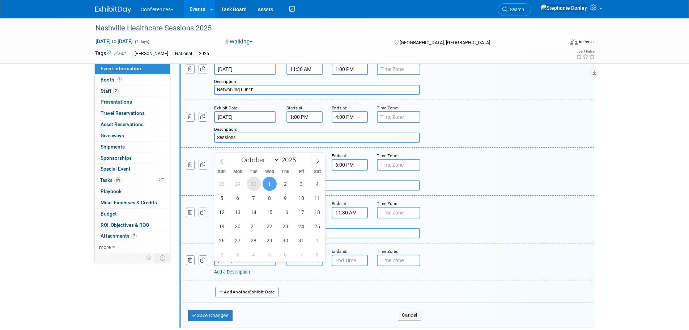
click at [253, 187] on span "30" at bounding box center [254, 184] width 14 height 14
type input "Sep 30, 2025"
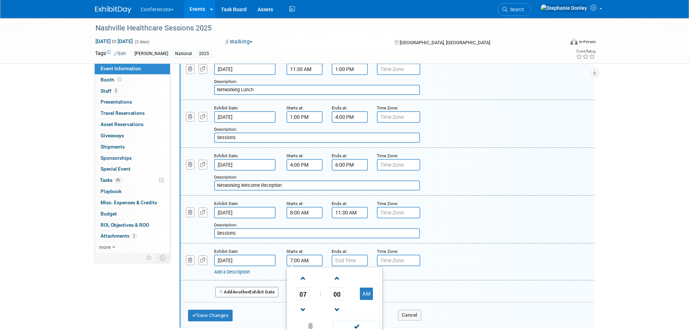
click at [299, 266] on input "7:00 AM" at bounding box center [305, 260] width 36 height 12
click at [303, 282] on span at bounding box center [303, 278] width 13 height 13
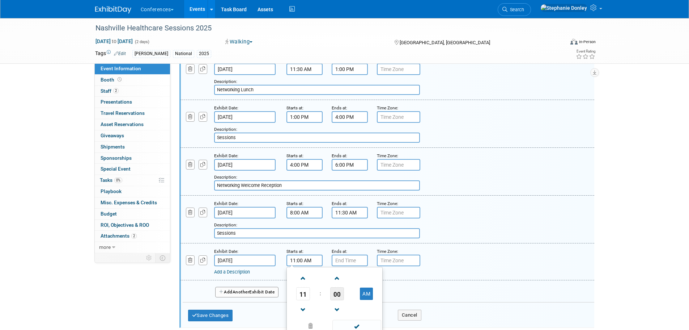
click at [336, 300] on span "00" at bounding box center [337, 293] width 14 height 13
click at [345, 304] on td "30" at bounding box center [346, 298] width 23 height 20
type input "11:30 AM"
click at [341, 266] on input "7:00 PM" at bounding box center [350, 260] width 36 height 12
click at [346, 313] on span at bounding box center [348, 309] width 13 height 13
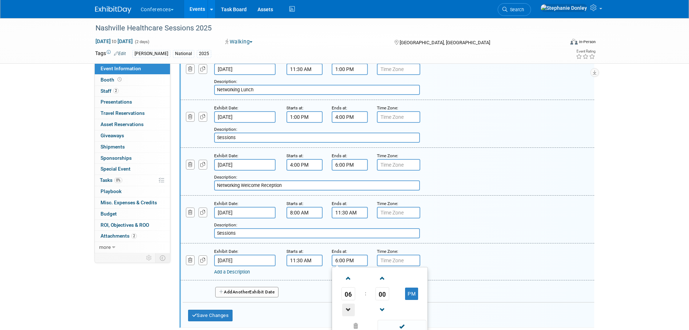
click at [346, 313] on span at bounding box center [348, 309] width 13 height 13
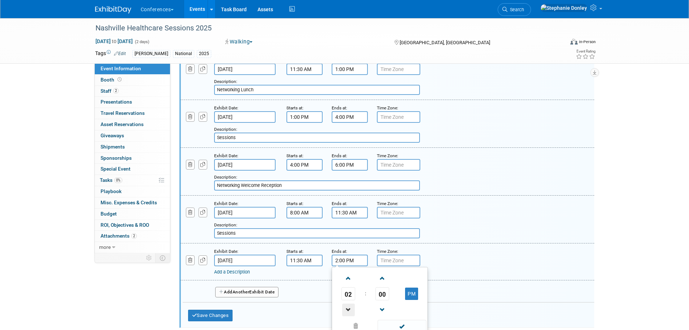
type input "1:00 PM"
click at [244, 274] on link "Add a Description" at bounding box center [232, 271] width 36 height 5
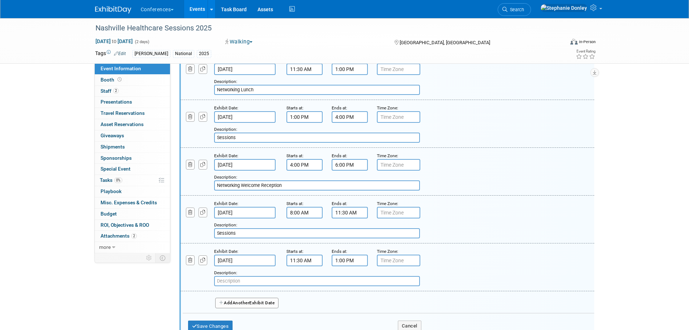
click at [243, 286] on input "text" at bounding box center [317, 281] width 206 height 10
type input "Networking Lunch"
click at [245, 305] on span "Another" at bounding box center [241, 302] width 17 height 5
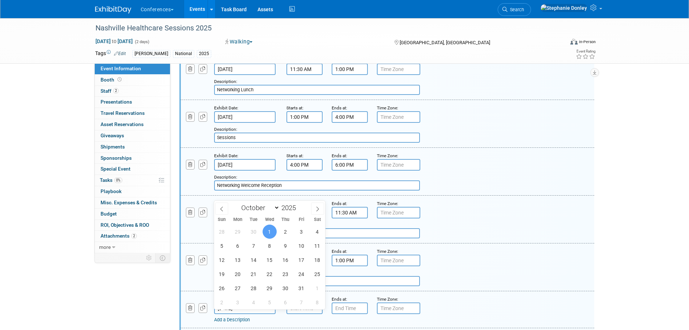
click at [249, 313] on input "Oct 1, 2025" at bounding box center [245, 308] width 62 height 12
click at [254, 234] on span "30" at bounding box center [254, 231] width 14 height 14
type input "Sep 30, 2025"
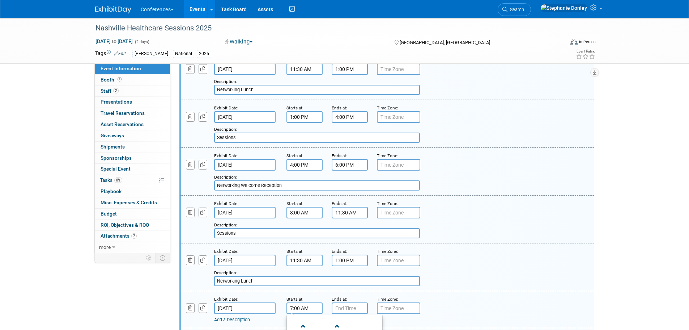
click at [295, 314] on input "7:00 AM" at bounding box center [305, 308] width 36 height 12
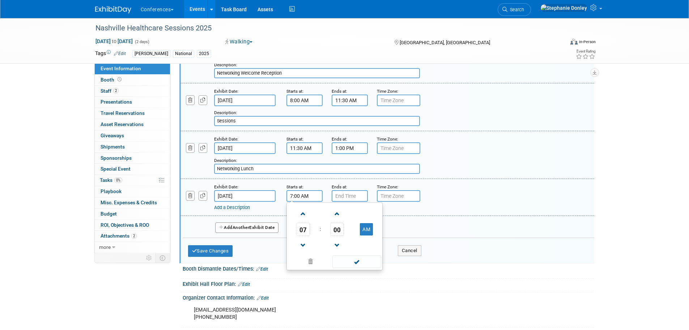
scroll to position [445, 0]
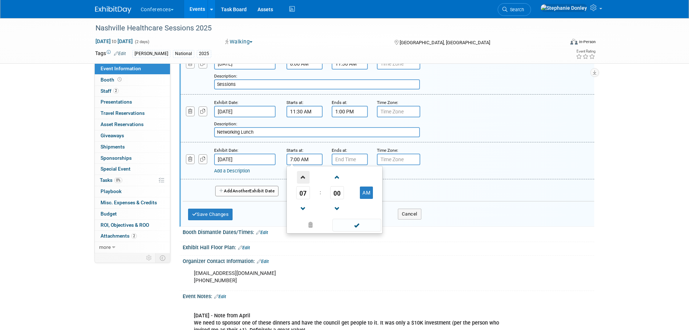
click at [304, 182] on span at bounding box center [303, 177] width 13 height 13
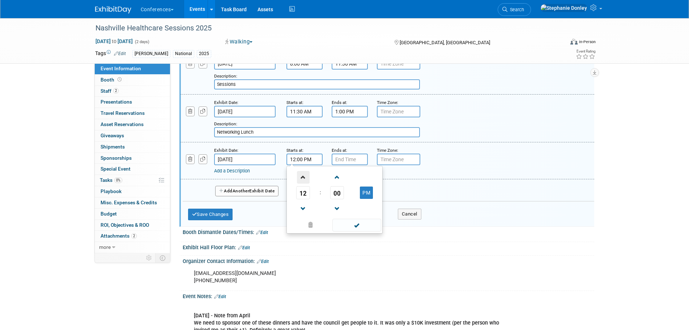
click at [304, 182] on span at bounding box center [303, 177] width 13 height 13
type input "1:00 PM"
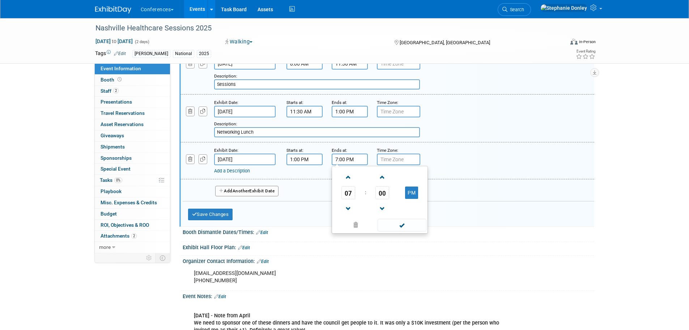
click at [339, 165] on input "7:00 PM" at bounding box center [350, 159] width 36 height 12
click at [348, 213] on span at bounding box center [348, 208] width 13 height 13
type input "4:00 PM"
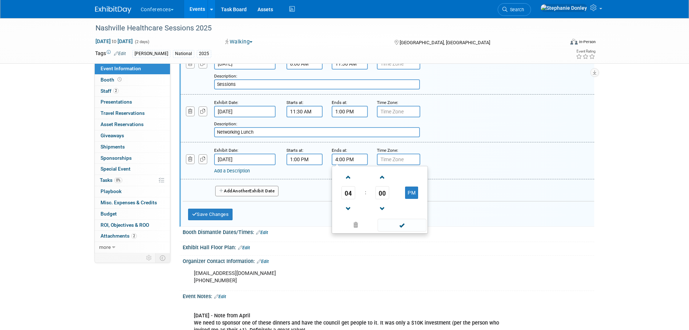
click at [238, 173] on link "Add a Description" at bounding box center [232, 170] width 36 height 5
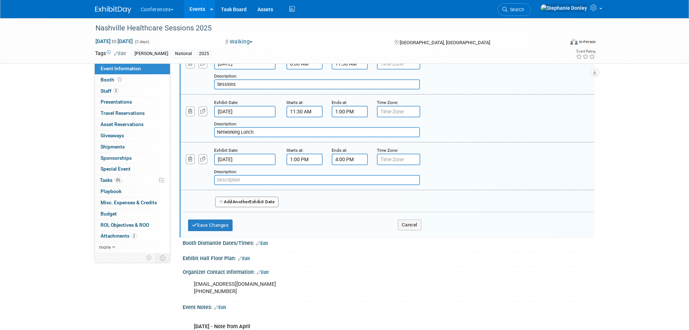
click at [230, 185] on input "text" at bounding box center [317, 180] width 206 height 10
type input "Sessions"
click at [211, 226] on button "Save Changes" at bounding box center [210, 225] width 45 height 12
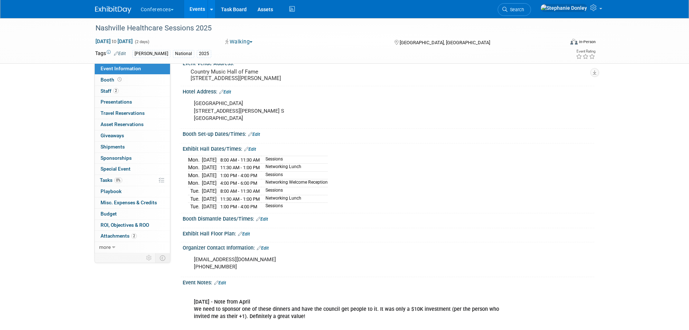
scroll to position [138, 0]
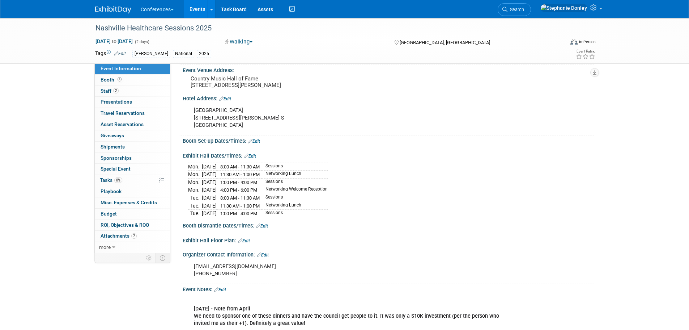
drag, startPoint x: 309, startPoint y: 216, endPoint x: 189, endPoint y: 173, distance: 127.9
click at [189, 173] on tbody "Mon. Sep 29, 2025 8:00 AM - 11:30 AM Sessions Mon. Sep 29, 2025 11:30 AM - 1:00…" at bounding box center [258, 189] width 140 height 54
copy tbody "Mon. Sep 29, 2025 8:00 AM - 11:30 AM Sessions Mon. Sep 29, 2025 11:30 AM - 1:00…"
click at [106, 89] on span "Staff 2" at bounding box center [110, 91] width 18 height 6
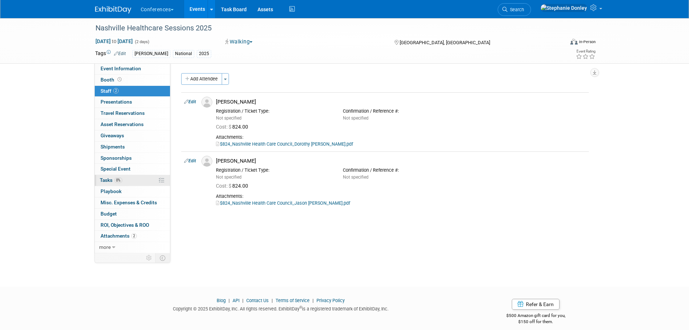
click at [130, 182] on link "0% Tasks 0%" at bounding box center [132, 180] width 75 height 11
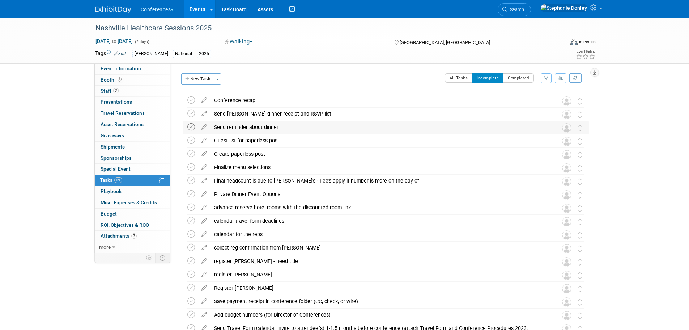
click at [191, 128] on icon at bounding box center [191, 127] width 8 height 8
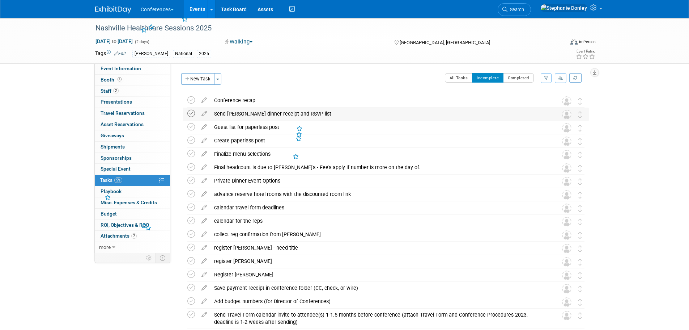
click at [192, 116] on icon at bounding box center [191, 114] width 8 height 8
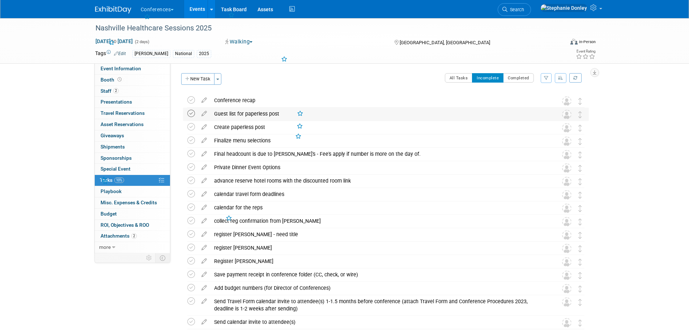
click at [191, 115] on icon at bounding box center [191, 114] width 8 height 8
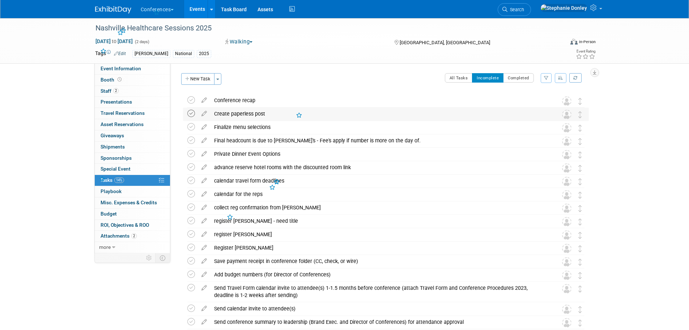
click at [192, 114] on icon at bounding box center [191, 114] width 8 height 8
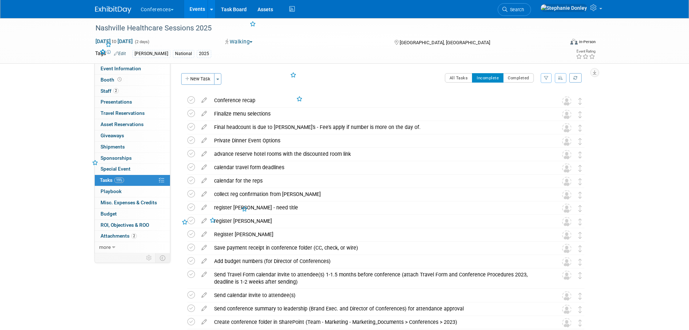
click at [192, 114] on icon at bounding box center [191, 114] width 8 height 8
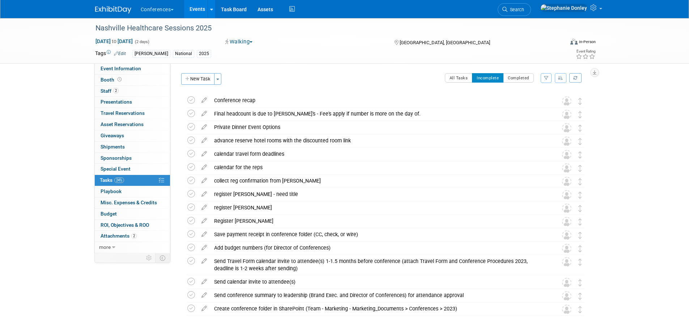
click at [192, 114] on icon at bounding box center [191, 114] width 8 height 8
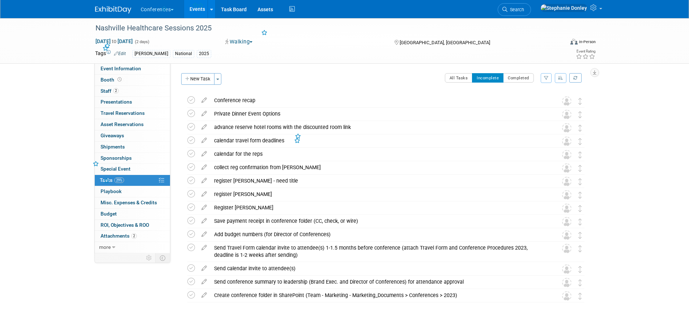
click at [192, 114] on icon at bounding box center [191, 114] width 8 height 8
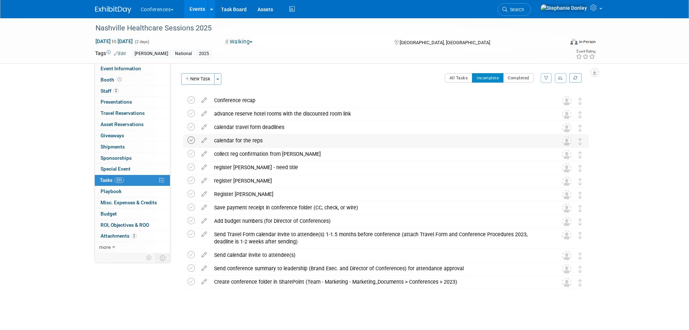
click at [191, 139] on icon at bounding box center [191, 140] width 8 height 8
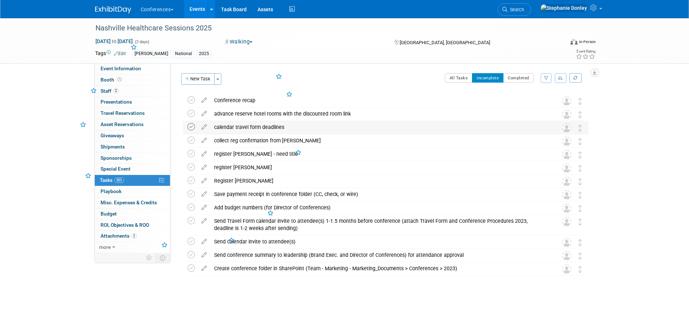
click at [190, 127] on icon at bounding box center [191, 127] width 8 height 8
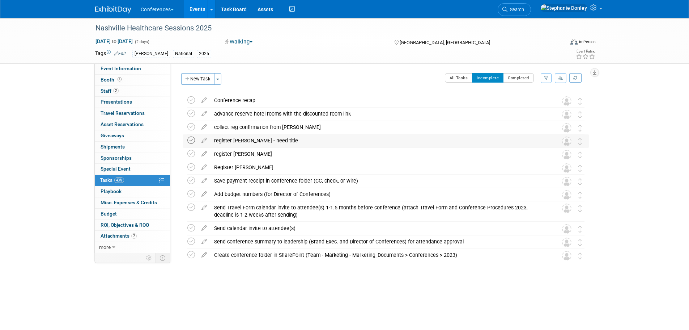
click at [191, 140] on icon at bounding box center [191, 140] width 8 height 8
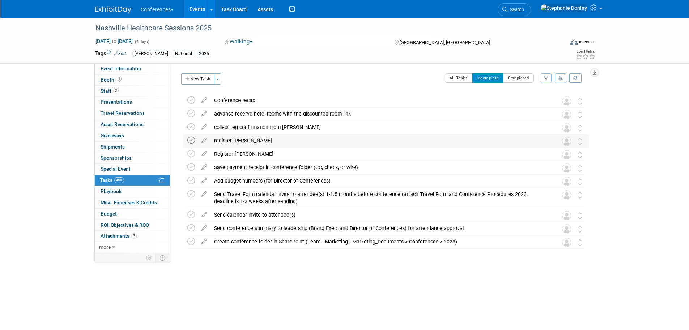
click at [192, 141] on icon at bounding box center [191, 140] width 8 height 8
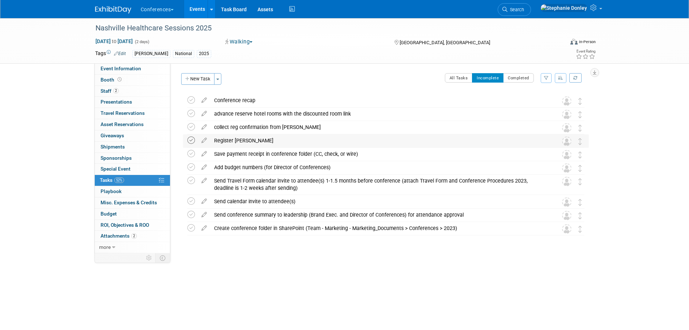
click at [191, 141] on icon at bounding box center [191, 140] width 8 height 8
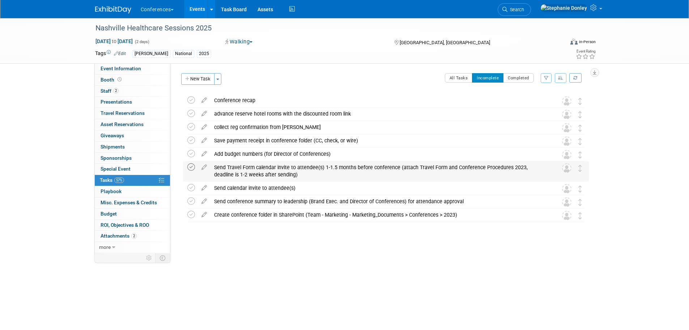
click at [191, 168] on icon at bounding box center [191, 167] width 8 height 8
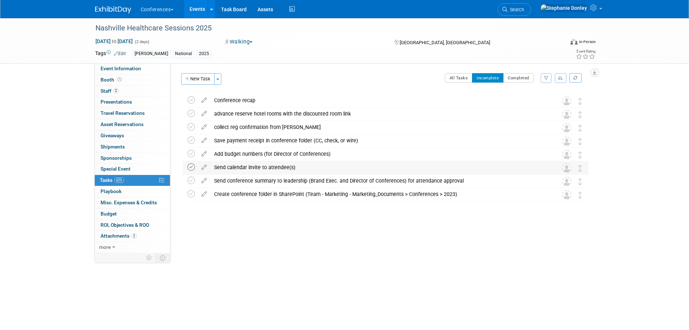
click at [193, 168] on icon at bounding box center [191, 167] width 8 height 8
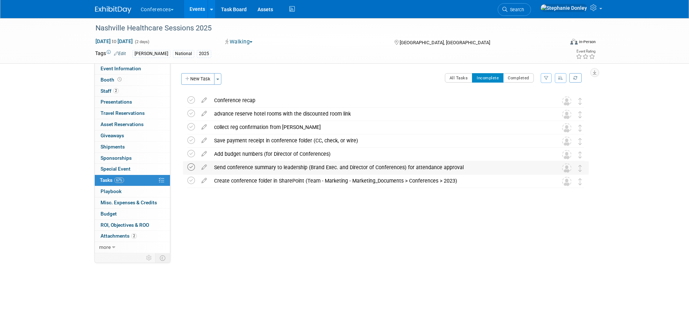
click at [191, 168] on icon at bounding box center [191, 167] width 8 height 8
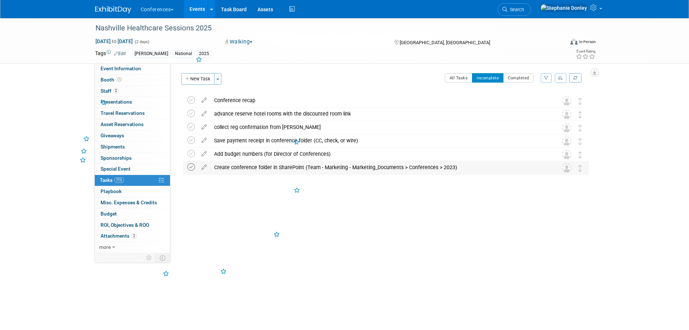
click at [191, 168] on icon at bounding box center [191, 167] width 8 height 8
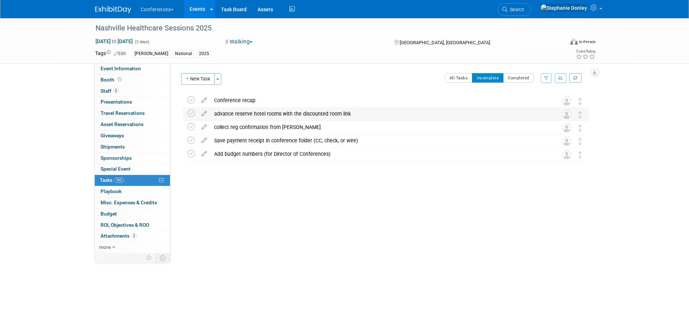
click at [229, 113] on div "advance reserve hotel rooms with the discounted room link" at bounding box center [379, 113] width 337 height 12
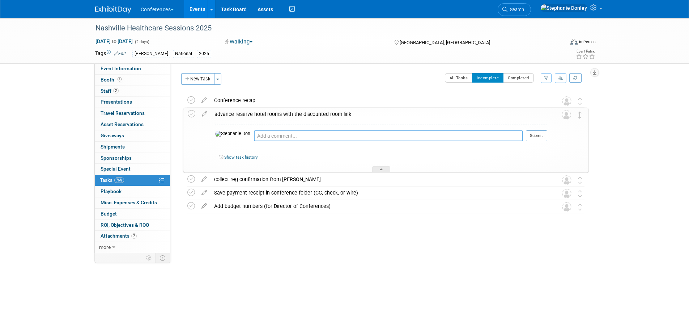
click at [254, 133] on textarea at bounding box center [388, 135] width 269 height 11
type textarea "send advance reserve to Barb and Jamie - 8/24"
click at [534, 135] on button "Submit" at bounding box center [536, 135] width 21 height 11
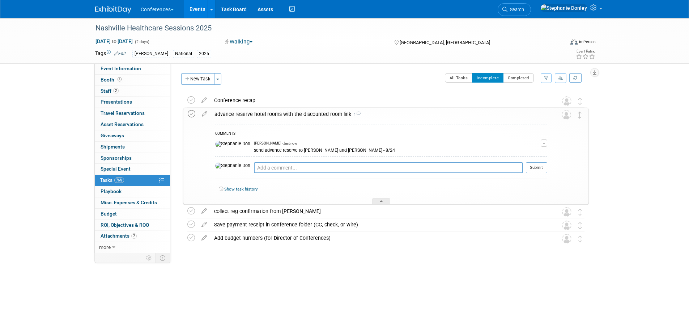
click at [191, 116] on icon at bounding box center [192, 114] width 8 height 8
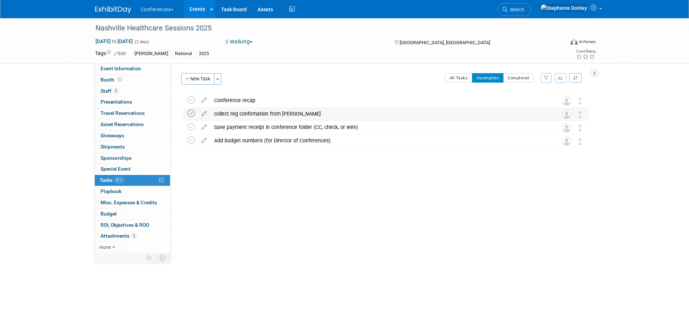
click at [191, 116] on icon at bounding box center [191, 114] width 8 height 8
click at [108, 69] on span "Event Information" at bounding box center [121, 68] width 41 height 6
select select "[PERSON_NAME]"
select select "Client-facing"
select select "[PERSON_NAME]"
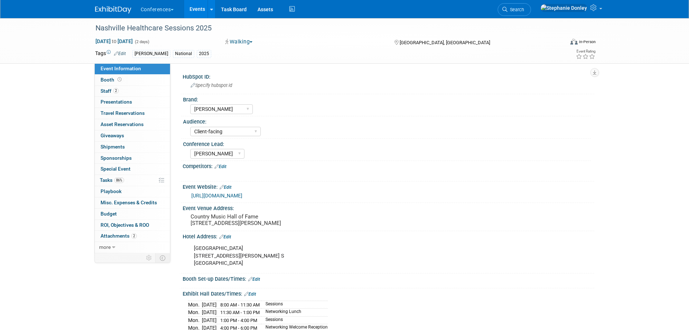
click at [229, 239] on link "Edit" at bounding box center [225, 236] width 12 height 5
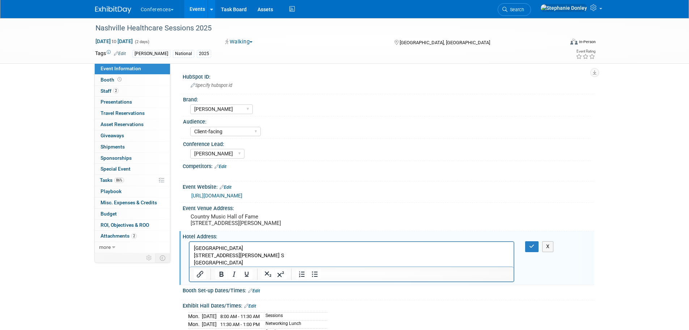
click at [244, 262] on p "Omni Nashville Hotel 250 Rep. John Lewis Way S Nashville, TN 37203" at bounding box center [352, 256] width 316 height 22
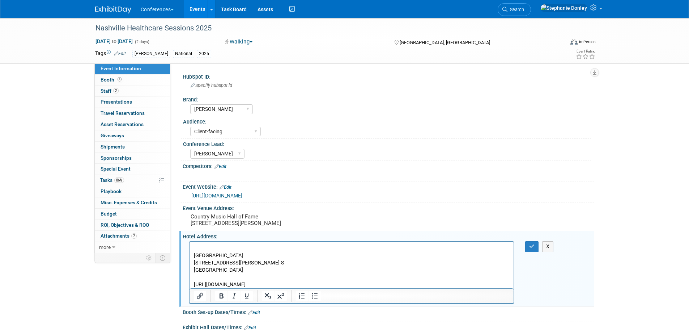
drag, startPoint x: 418, startPoint y: 284, endPoint x: 191, endPoint y: 284, distance: 226.5
click at [191, 284] on html "Omni Nashville Hotel 250 Rep. John Lewis Way S Nashville, TN 37203 https://book…" at bounding box center [351, 265] width 325 height 46
click at [198, 299] on icon "Insert/edit link" at bounding box center [200, 295] width 7 height 7
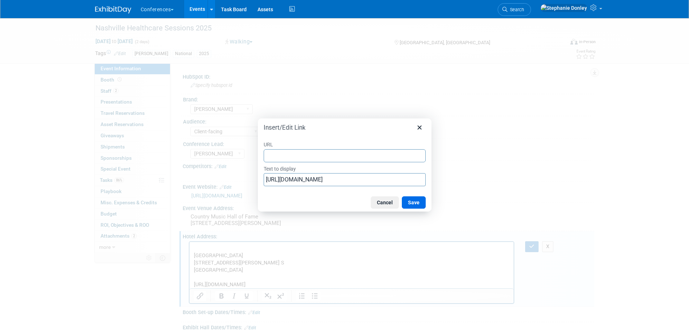
click at [278, 156] on input "URL" at bounding box center [345, 155] width 162 height 13
type input "https://bookings.omnihotels.com/event/nashville/Nashville-Health-Care-Council-2…"
click at [419, 203] on button "Save" at bounding box center [414, 202] width 24 height 12
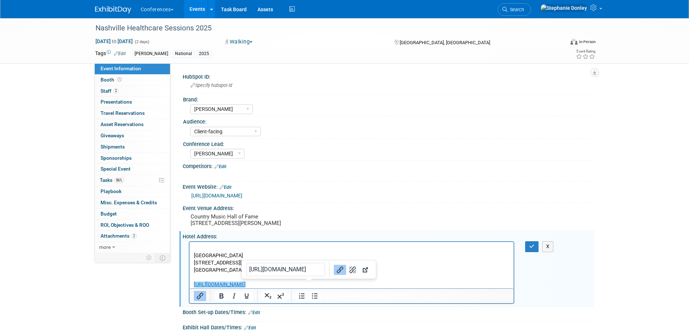
click at [427, 283] on p "https://bookings.omnihotels.com/event/nashville/Nashville-Health-Care-Council-2…" at bounding box center [352, 284] width 316 height 7
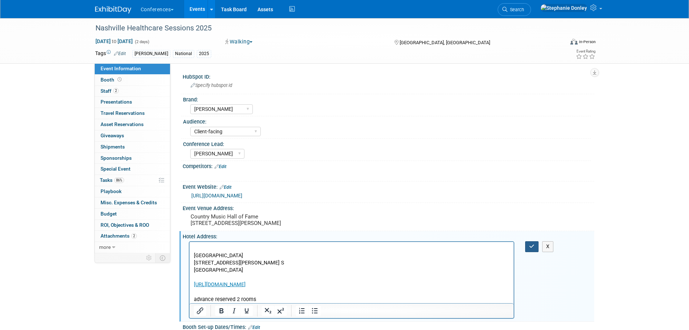
click at [530, 249] on icon "button" at bounding box center [531, 246] width 5 height 5
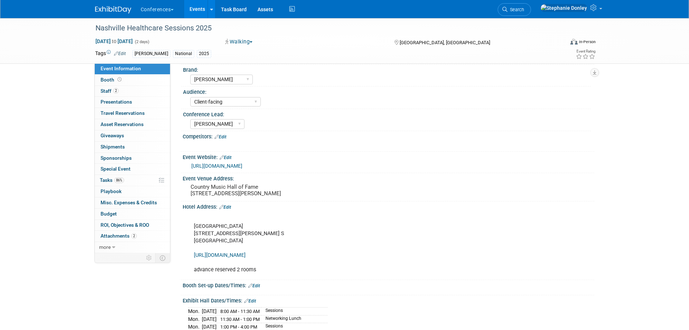
scroll to position [0, 0]
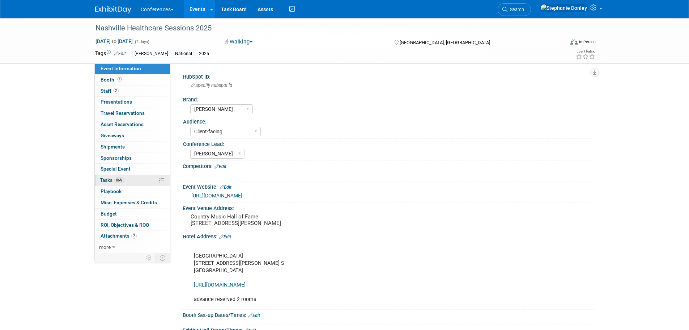
click at [127, 179] on link "86% Tasks 86%" at bounding box center [132, 180] width 75 height 11
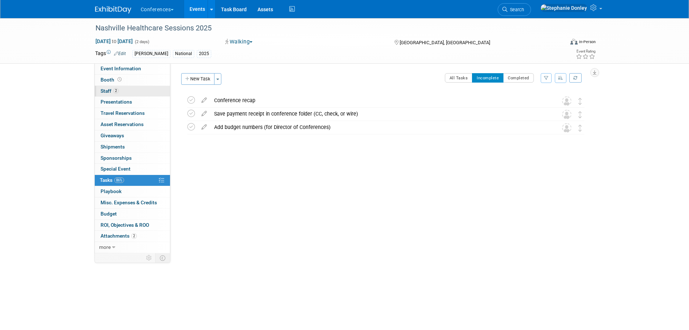
click at [102, 90] on span "Staff 2" at bounding box center [110, 91] width 18 height 6
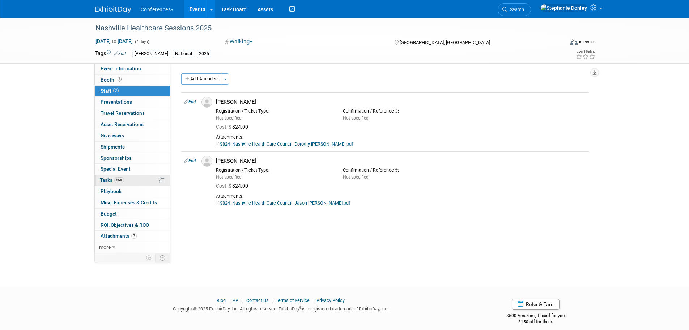
click at [134, 181] on link "86% Tasks 86%" at bounding box center [132, 180] width 75 height 11
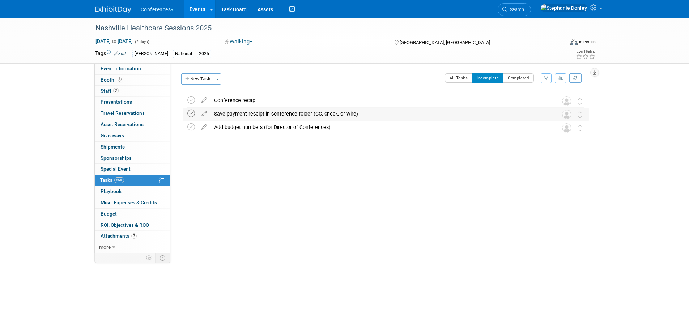
click at [190, 114] on icon at bounding box center [191, 114] width 8 height 8
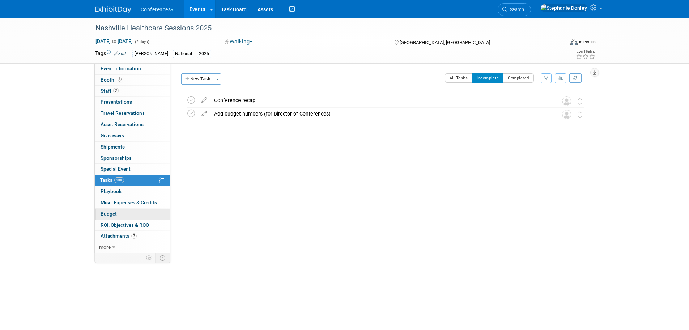
click at [123, 216] on link "Budget" at bounding box center [132, 213] width 75 height 11
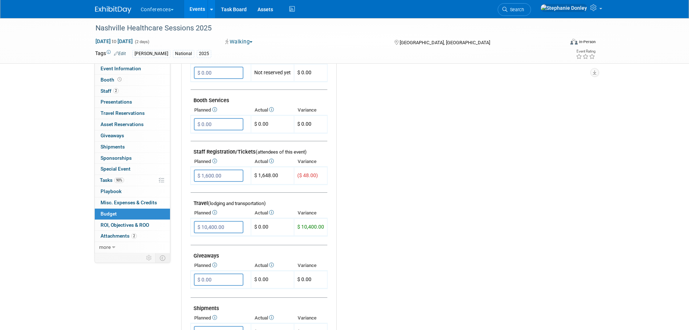
scroll to position [167, 0]
click at [223, 174] on input "$ 1,600.00" at bounding box center [219, 174] width 50 height 12
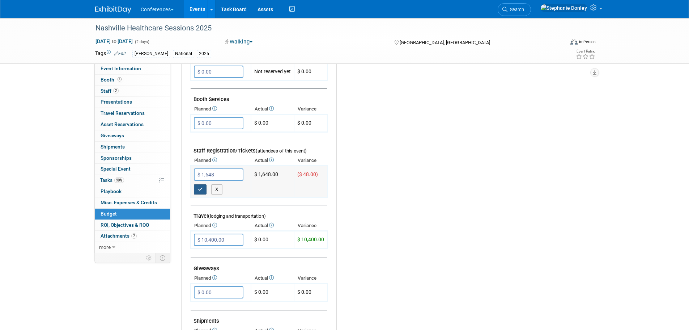
type input "$ 1,648.00"
click at [200, 189] on icon "button" at bounding box center [200, 189] width 5 height 5
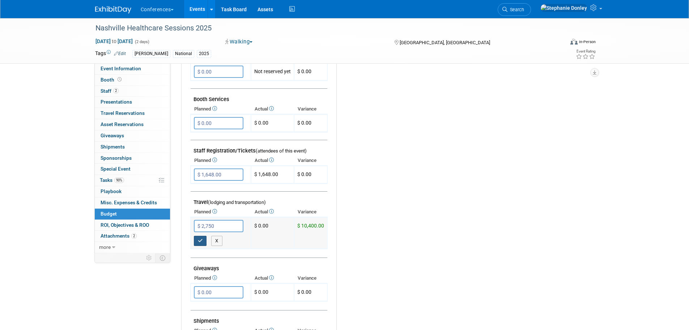
type input "$ 2,750.00"
click at [201, 240] on icon "button" at bounding box center [200, 240] width 5 height 5
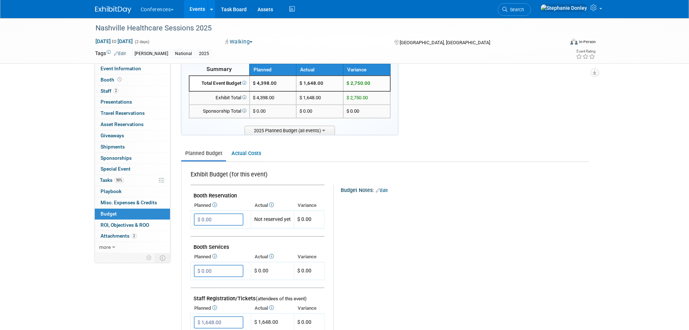
scroll to position [0, 0]
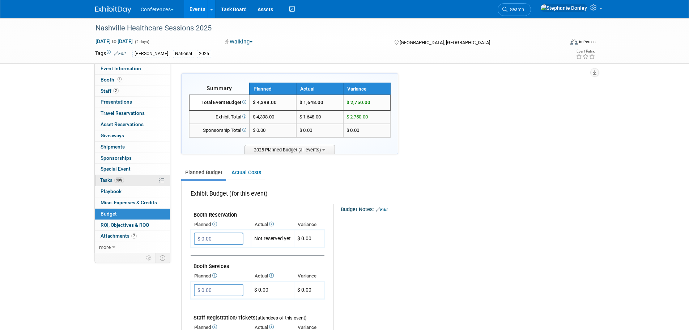
click at [129, 179] on link "90% Tasks 90%" at bounding box center [132, 180] width 75 height 11
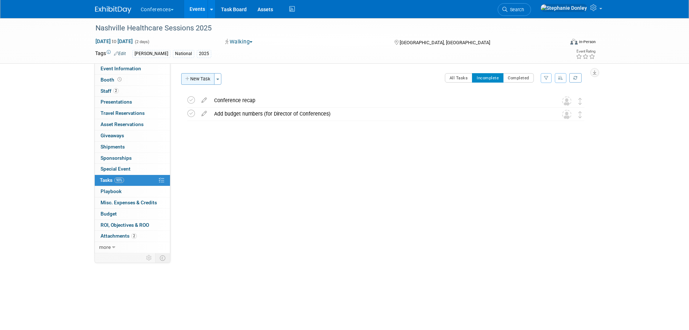
click at [207, 76] on button "New Task" at bounding box center [197, 79] width 33 height 12
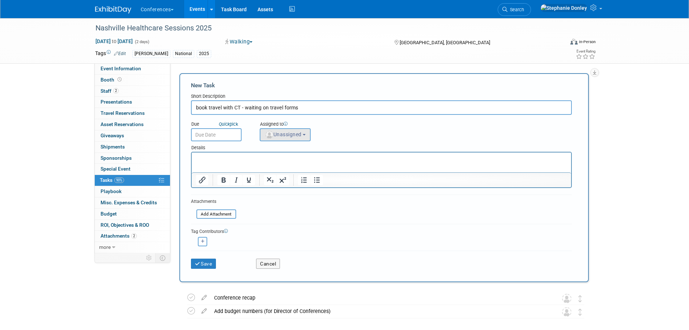
type input "book travel with CT - waiting on travel forms"
click at [282, 137] on span "Unassigned" at bounding box center [283, 134] width 37 height 6
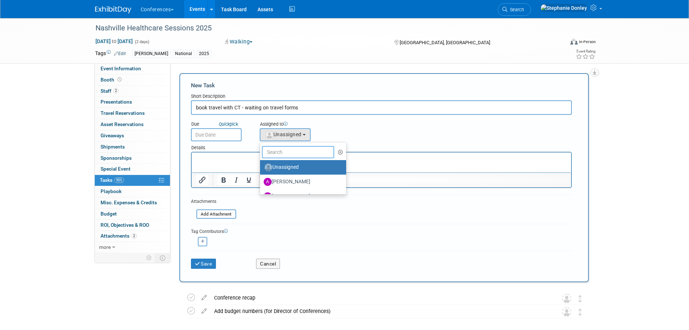
click at [283, 149] on input "text" at bounding box center [298, 152] width 72 height 12
type input "[PERSON_NAME]"
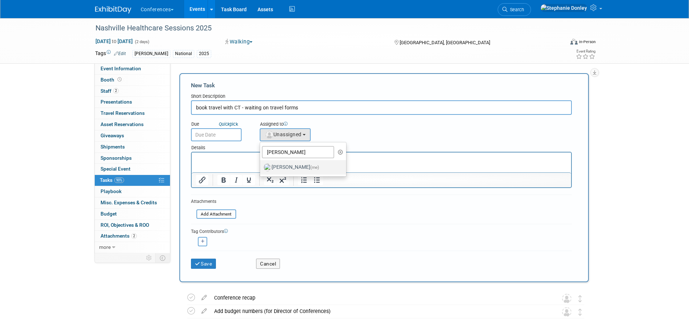
click at [290, 167] on label "[PERSON_NAME] (me)" at bounding box center [302, 167] width 76 height 12
click at [261, 167] on input "[PERSON_NAME] (me)" at bounding box center [259, 166] width 5 height 5
select select "99d3eb33-a025-47ce-af5b-5fd5b4501ca6"
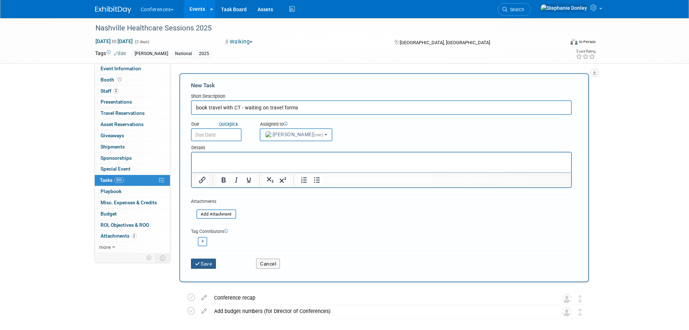
click at [208, 265] on button "Save" at bounding box center [203, 263] width 25 height 10
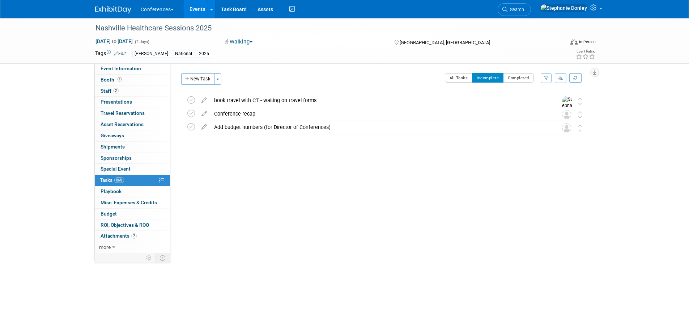
click at [200, 10] on link "Events" at bounding box center [197, 9] width 26 height 18
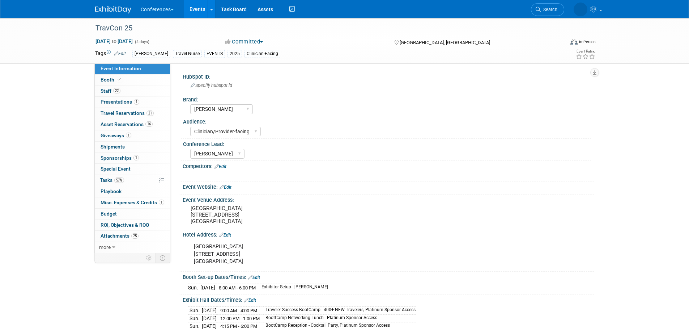
select select "[PERSON_NAME]"
select select "Clinician/Provider-facing"
select select "[PERSON_NAME]"
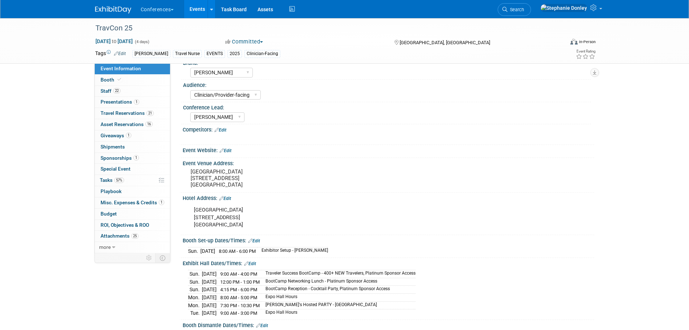
scroll to position [29, 0]
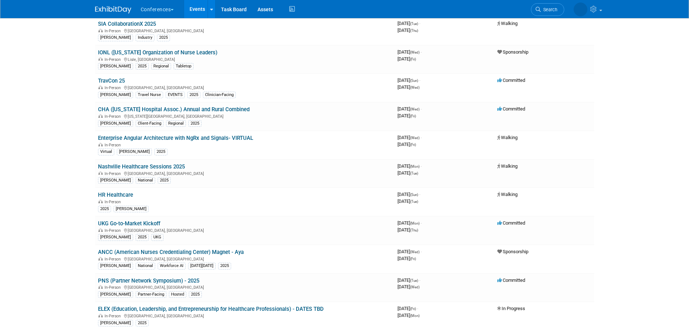
scroll to position [153, 0]
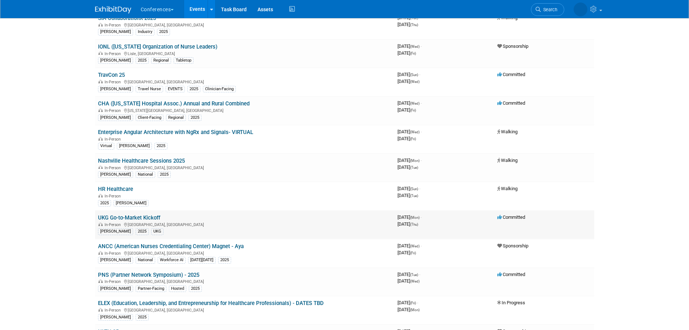
click at [135, 218] on link "UKG Go-to-Market Kickoff" at bounding box center [129, 217] width 62 height 7
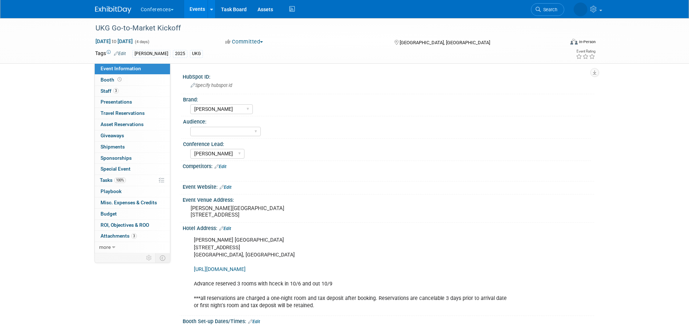
select select "[PERSON_NAME]"
click at [255, 131] on select "Client-facing Clinician/Provider-facing Both N/a" at bounding box center [225, 132] width 71 height 10
click at [356, 77] on div "HubSpot ID:" at bounding box center [389, 75] width 412 height 9
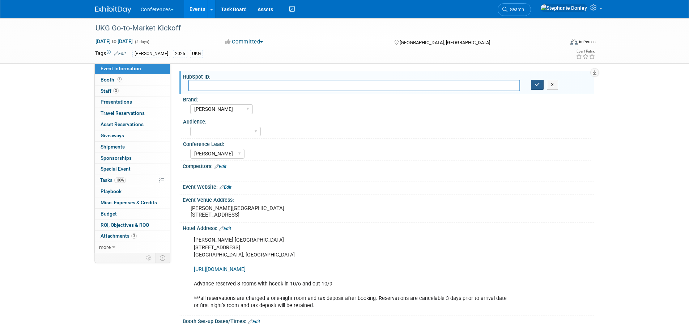
click at [538, 88] on button "button" at bounding box center [537, 85] width 13 height 10
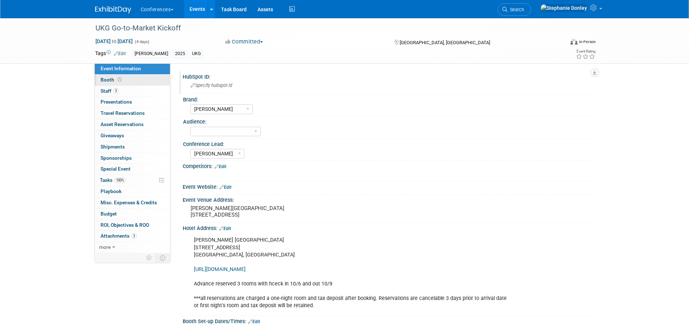
click at [104, 79] on span "Booth" at bounding box center [112, 80] width 22 height 6
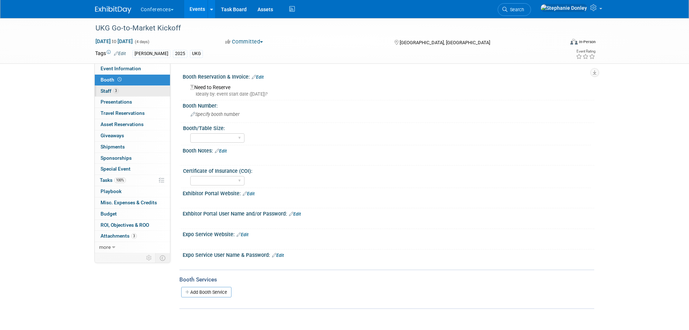
click at [107, 90] on span "Staff 3" at bounding box center [110, 91] width 18 height 6
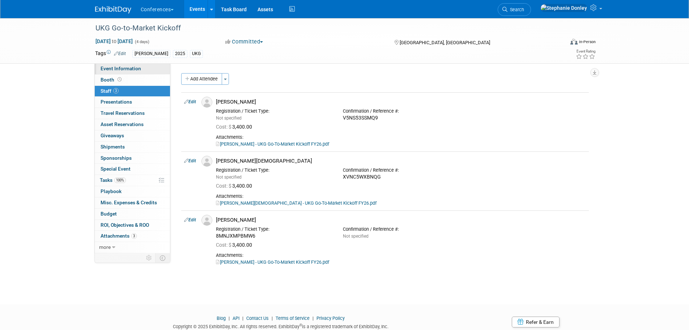
click at [110, 69] on span "Event Information" at bounding box center [121, 68] width 41 height 6
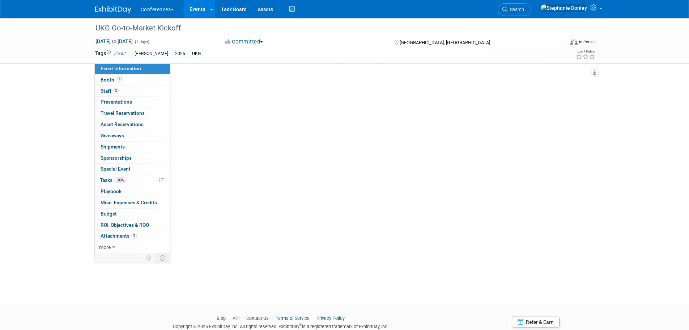
select select "[PERSON_NAME]"
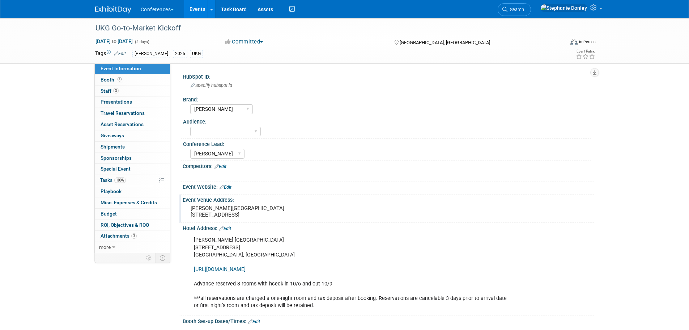
drag, startPoint x: 250, startPoint y: 223, endPoint x: 189, endPoint y: 211, distance: 62.4
click at [189, 211] on div "[PERSON_NAME][GEOGRAPHIC_DATA] [STREET_ADDRESS]" at bounding box center [268, 211] width 161 height 17
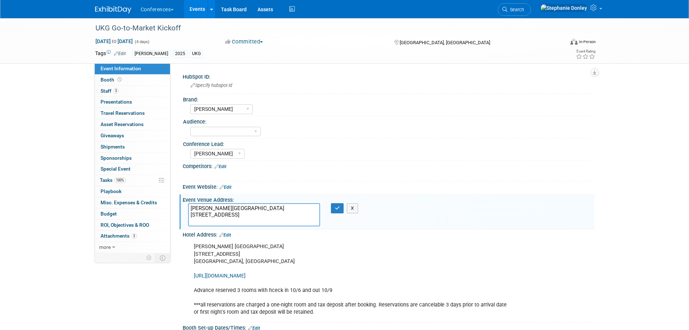
drag, startPoint x: 238, startPoint y: 221, endPoint x: 183, endPoint y: 205, distance: 57.7
click at [183, 205] on div "[PERSON_NAME][GEOGRAPHIC_DATA] [STREET_ADDRESS]" at bounding box center [254, 214] width 143 height 23
click at [336, 208] on icon "button" at bounding box center [337, 208] width 5 height 5
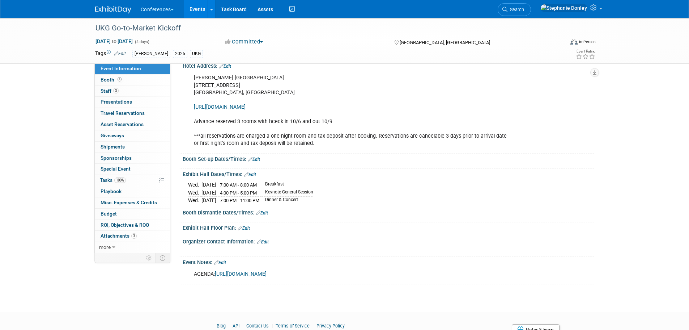
scroll to position [163, 0]
click at [267, 276] on link "[URL][DOMAIN_NAME]" at bounding box center [241, 273] width 52 height 6
drag, startPoint x: 315, startPoint y: 203, endPoint x: 193, endPoint y: 186, distance: 123.5
click at [193, 186] on div "[DATE] 7:00 AM - 8:00 AM Breakfast [DATE] 4:00 PM - 5:00 PM Keynote General Ses…" at bounding box center [388, 190] width 401 height 25
copy div "[DATE] 7:00 AM - 8:00 AM Breakfast [DATE] 4:00 PM - 5:00 PM Keynote General Ses…"
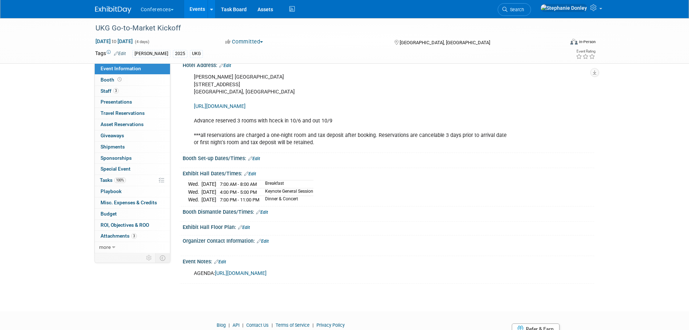
click at [368, 203] on div "[DATE] 7:00 AM - 8:00 AM Breakfast [DATE] 4:00 PM - 5:00 PM Keynote General Ses…" at bounding box center [388, 190] width 401 height 25
click at [137, 176] on link "100% Tasks 100%" at bounding box center [132, 180] width 75 height 11
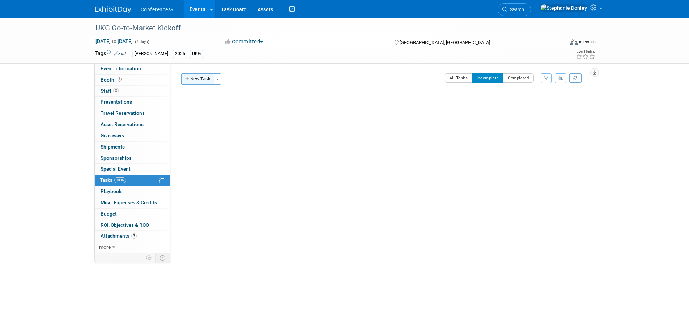
click at [196, 78] on button "New Task" at bounding box center [197, 79] width 33 height 12
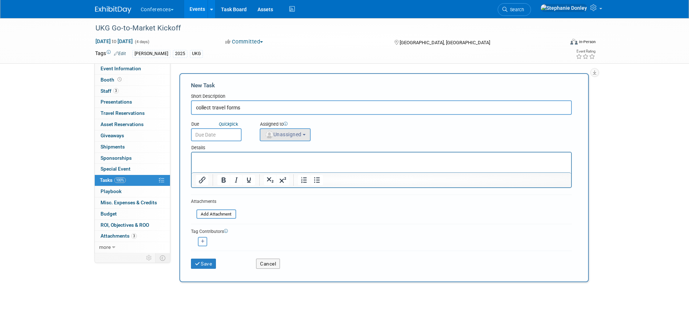
type input "collect travel forms"
click at [282, 137] on span "Unassigned" at bounding box center [283, 134] width 37 height 6
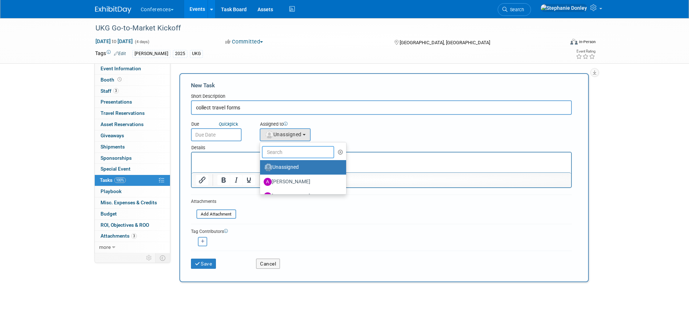
click at [294, 155] on input "text" at bounding box center [298, 152] width 72 height 12
type input "[PERSON_NAME]"
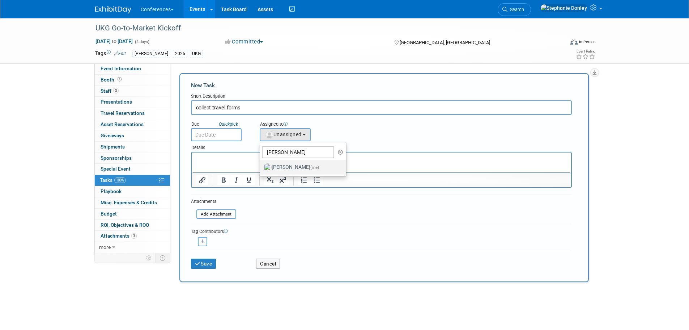
click at [290, 170] on label "[PERSON_NAME] (me)" at bounding box center [302, 167] width 76 height 12
click at [261, 169] on input "[PERSON_NAME] (me)" at bounding box center [259, 166] width 5 height 5
select select "99d3eb33-a025-47ce-af5b-5fd5b4501ca6"
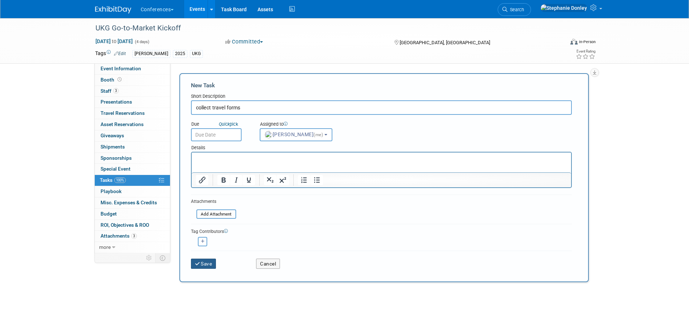
click at [203, 262] on button "Save" at bounding box center [203, 263] width 25 height 10
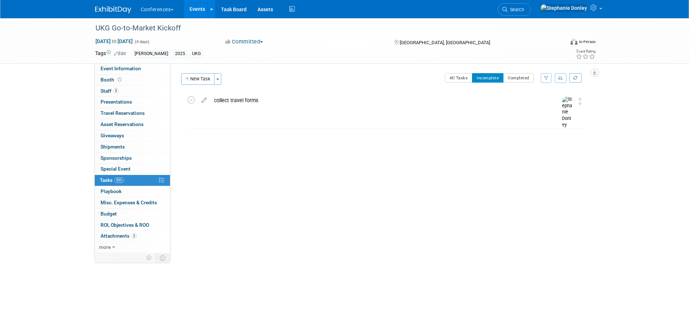
click at [244, 101] on div "collect travel forms" at bounding box center [379, 100] width 337 height 12
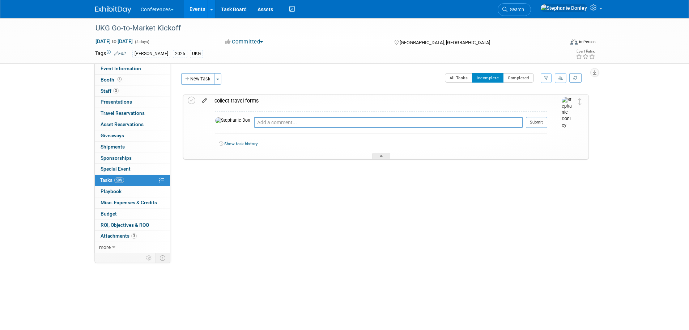
click at [205, 100] on icon at bounding box center [204, 98] width 13 height 9
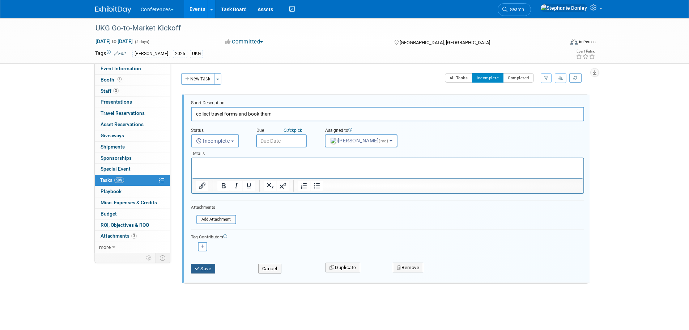
type input "collect travel forms and book them"
click at [205, 268] on button "Save" at bounding box center [203, 268] width 25 height 10
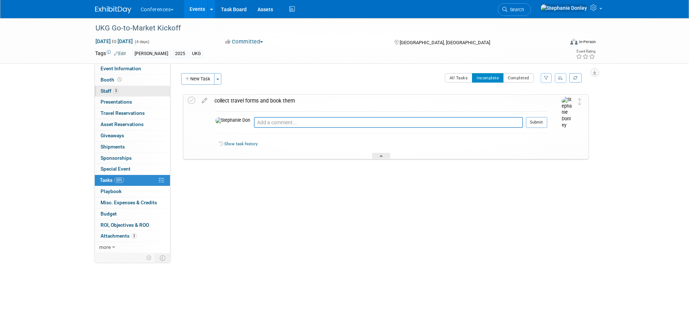
click at [105, 91] on span "Staff 3" at bounding box center [110, 91] width 18 height 6
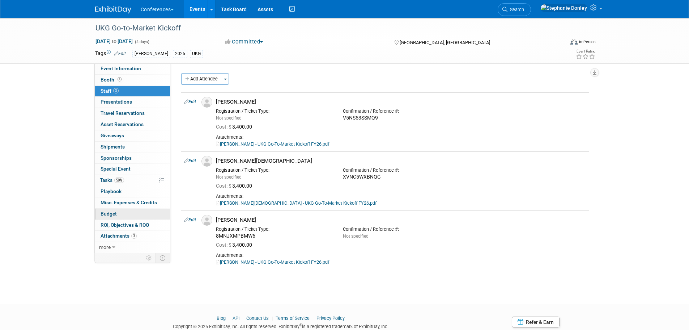
click at [117, 213] on link "Budget" at bounding box center [132, 213] width 75 height 11
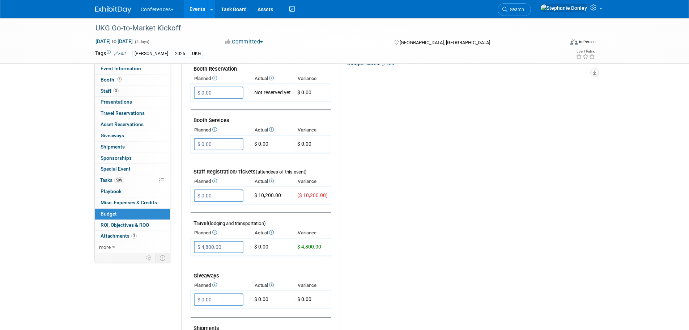
scroll to position [152, 0]
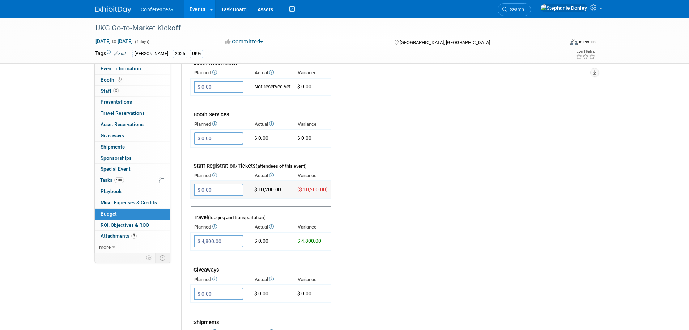
click at [220, 189] on input "$ 0.00" at bounding box center [219, 189] width 50 height 12
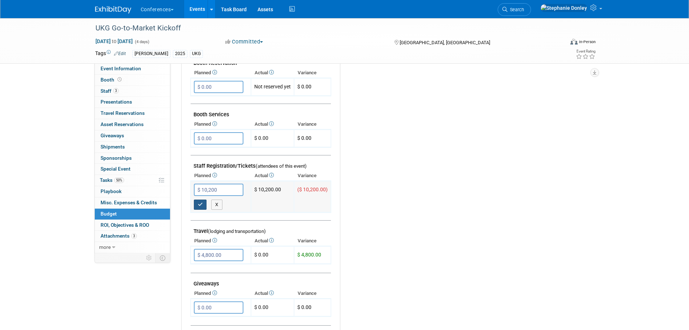
type input "$ 10,200.00"
click at [200, 202] on icon "button" at bounding box center [200, 204] width 5 height 5
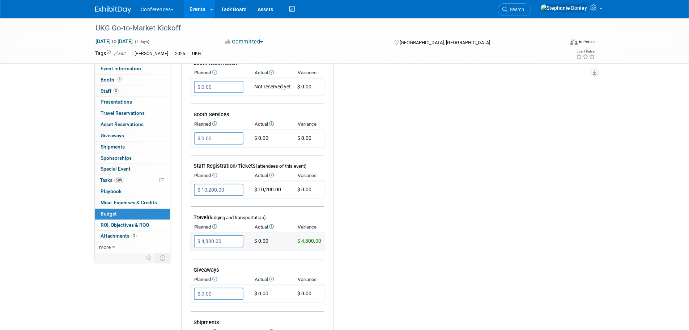
click at [221, 240] on input "$ 4,800.00" at bounding box center [219, 241] width 50 height 12
type input "$ 3,600.00"
click at [198, 256] on icon "button" at bounding box center [200, 255] width 5 height 5
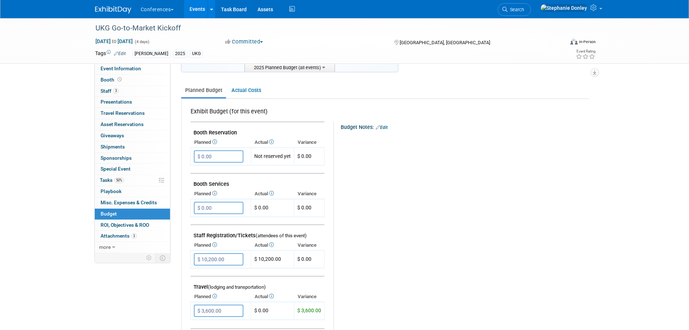
scroll to position [77, 0]
